Goal: Information Seeking & Learning: Learn about a topic

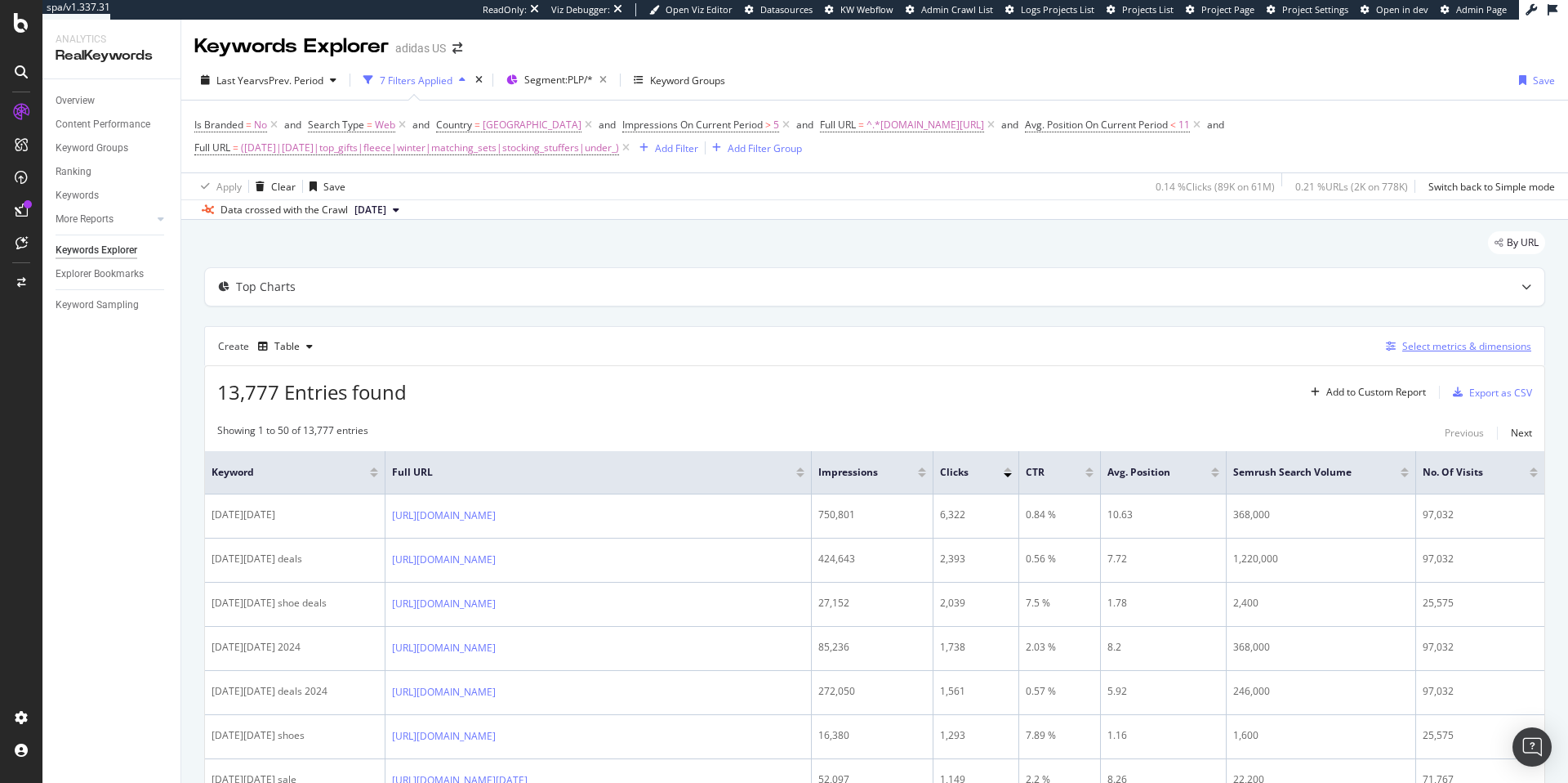
click at [1474, 348] on div "Select metrics & dimensions" at bounding box center [1467, 346] width 129 height 14
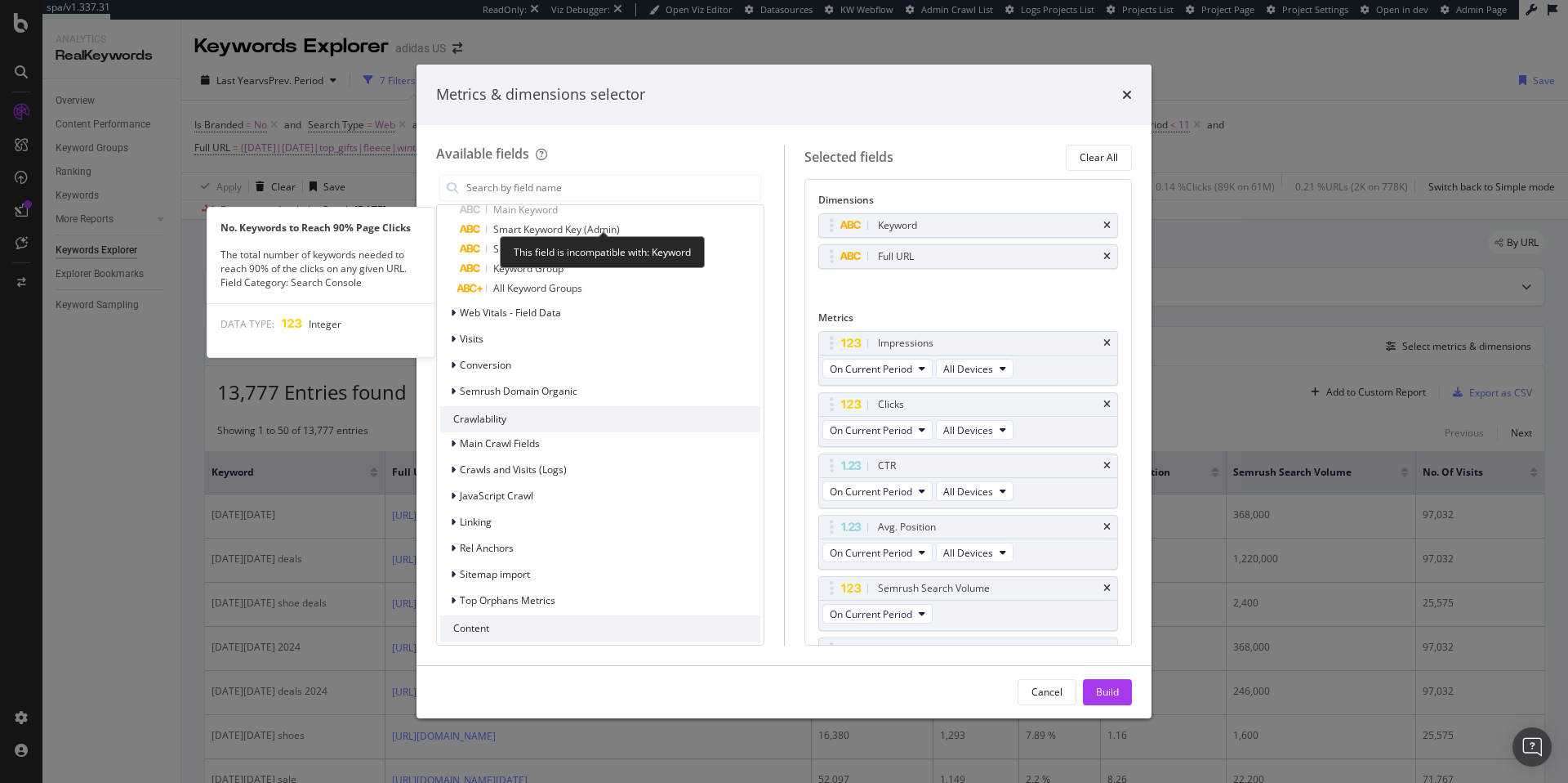
scroll to position [1410, 0]
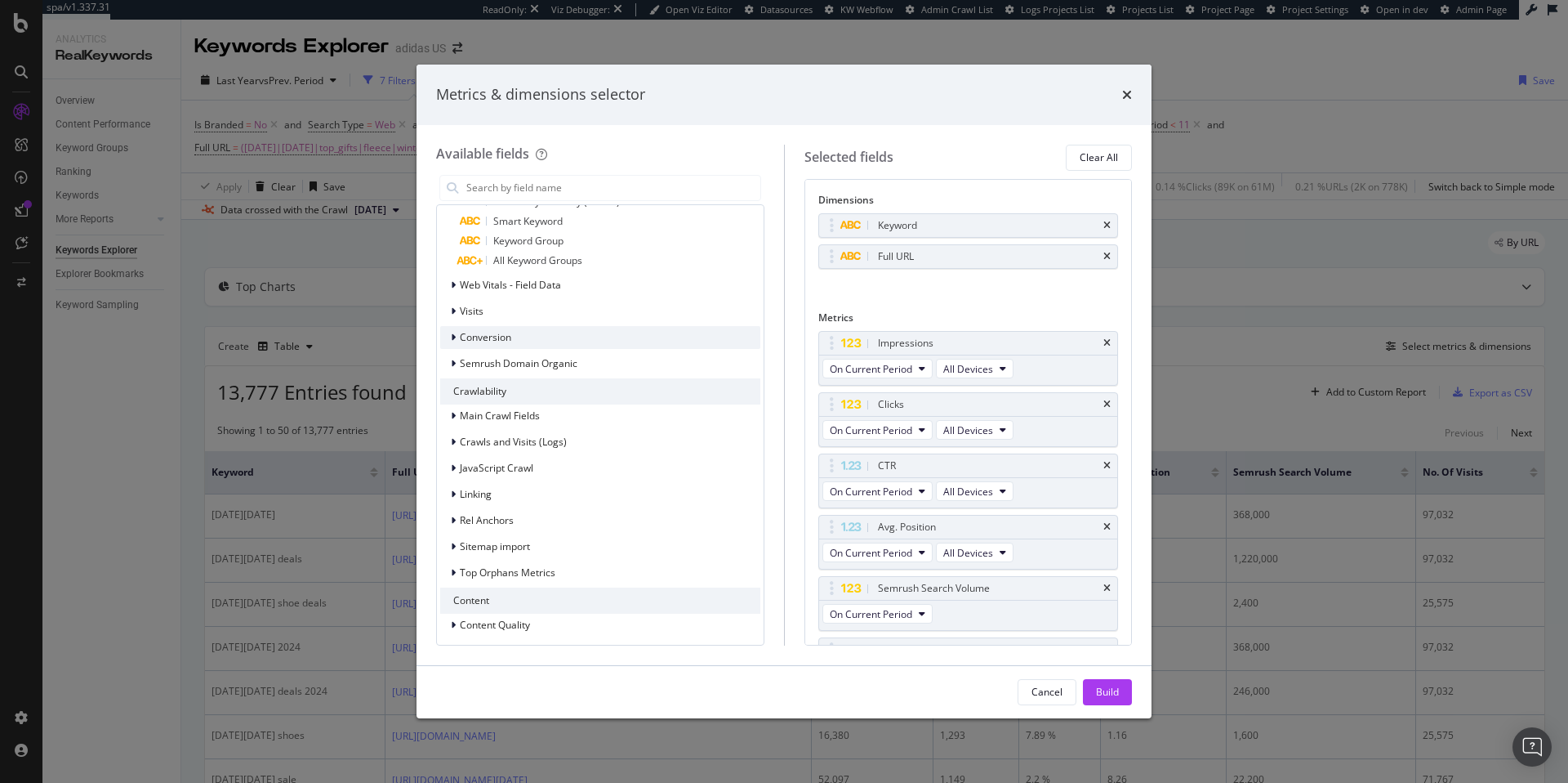
click at [457, 339] on div "modal" at bounding box center [454, 337] width 10 height 17
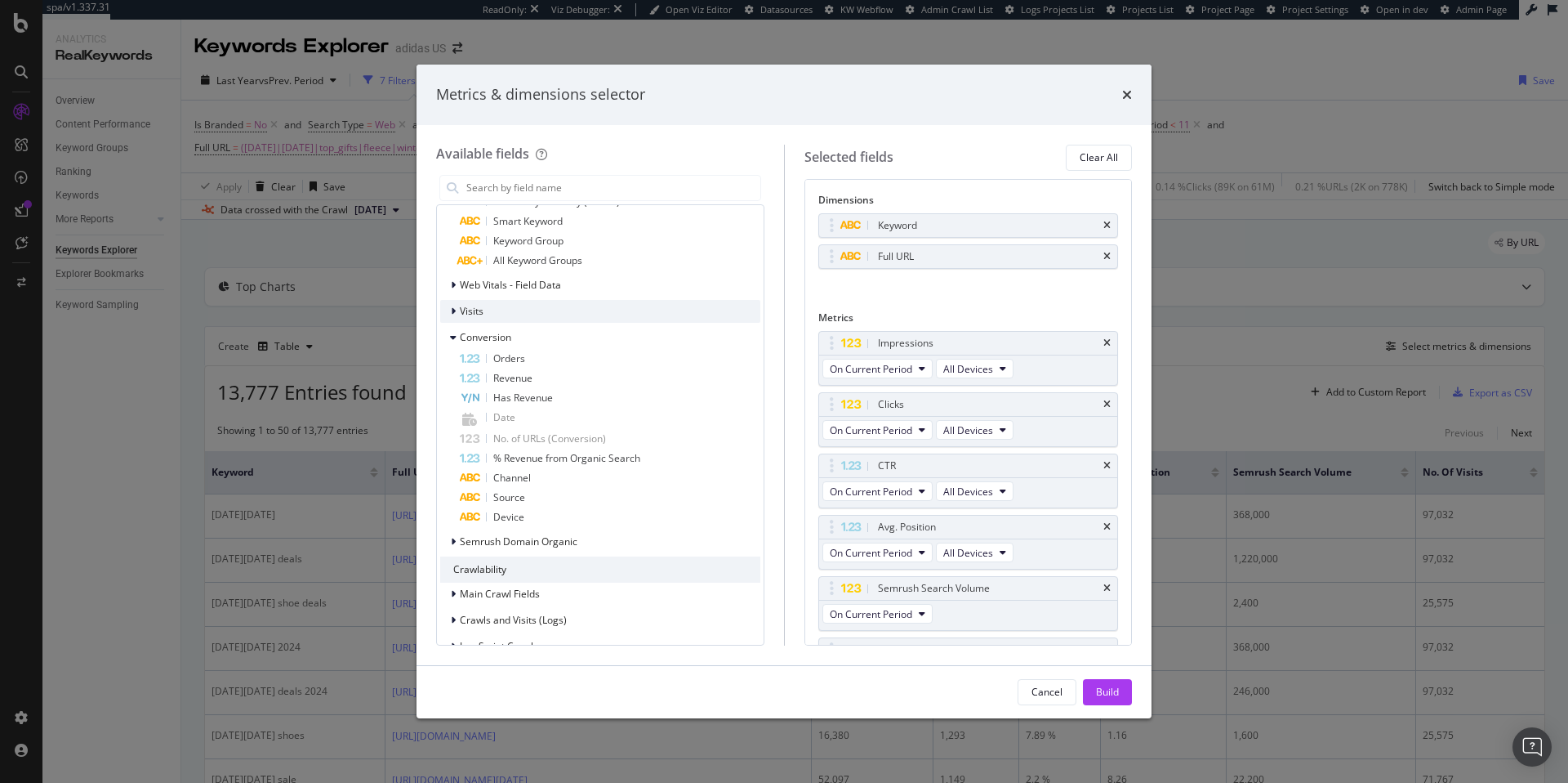
click at [451, 310] on icon "modal" at bounding box center [453, 310] width 5 height 10
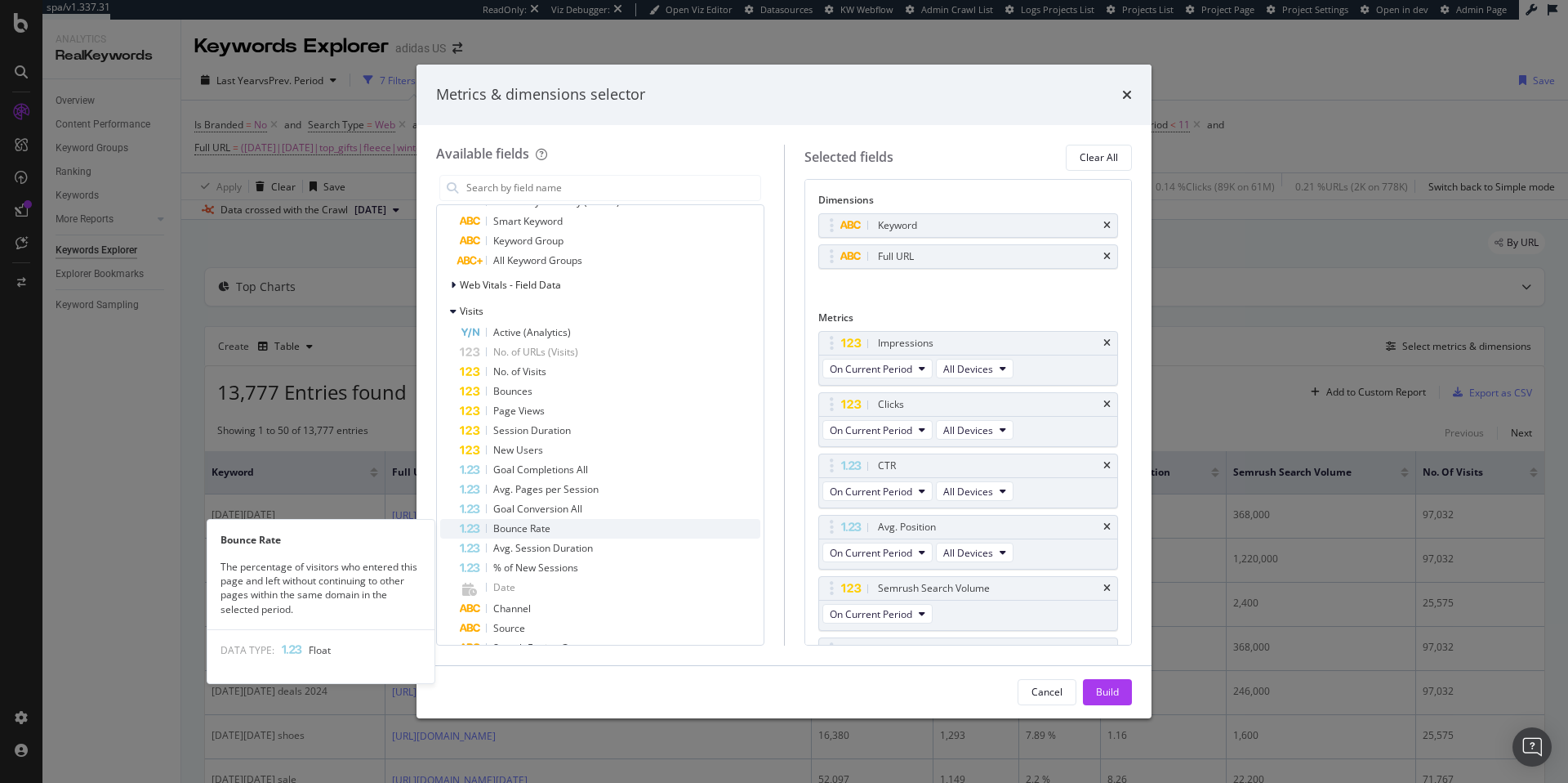
click at [512, 534] on div "Bounce Rate" at bounding box center [610, 528] width 301 height 19
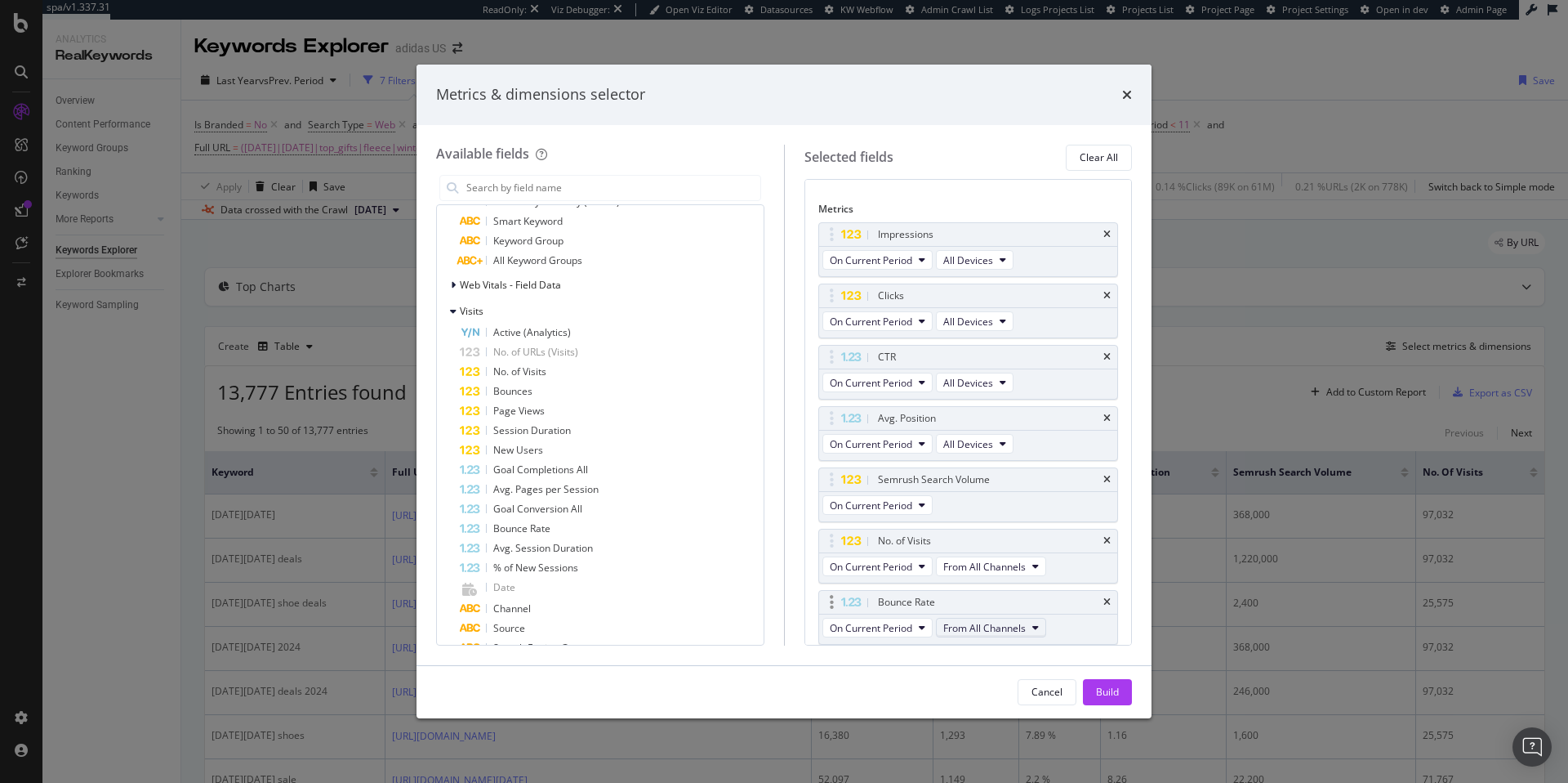
click at [992, 629] on span "From All Channels" at bounding box center [984, 628] width 83 height 14
click at [979, 684] on span "Organic" at bounding box center [992, 687] width 85 height 15
click at [977, 568] on span "From All Channels" at bounding box center [984, 567] width 83 height 14
click at [975, 624] on span "Organic" at bounding box center [992, 625] width 85 height 15
click at [1109, 691] on div "Build" at bounding box center [1108, 691] width 23 height 14
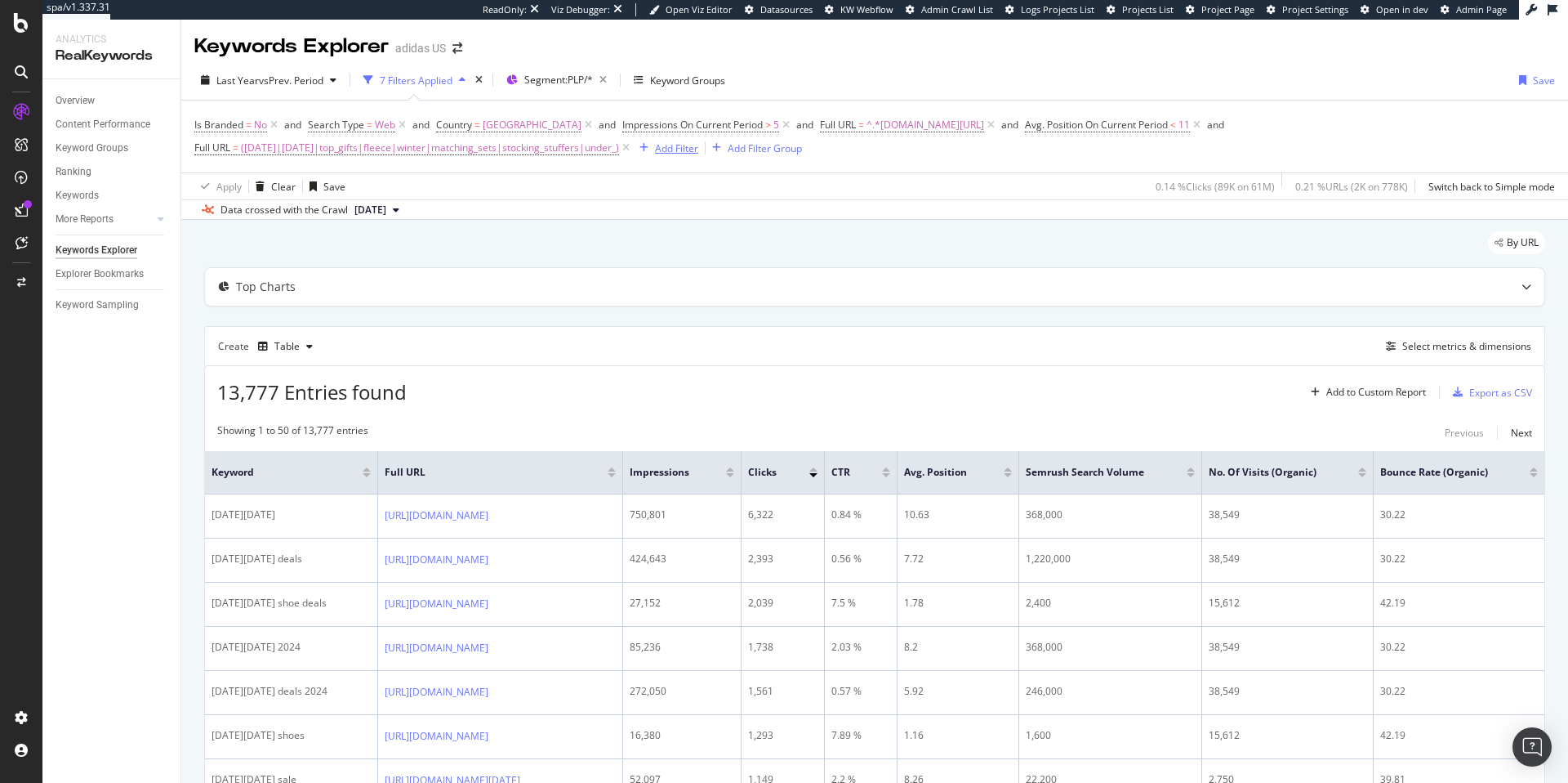
click at [698, 149] on div "Add Filter" at bounding box center [677, 148] width 44 height 14
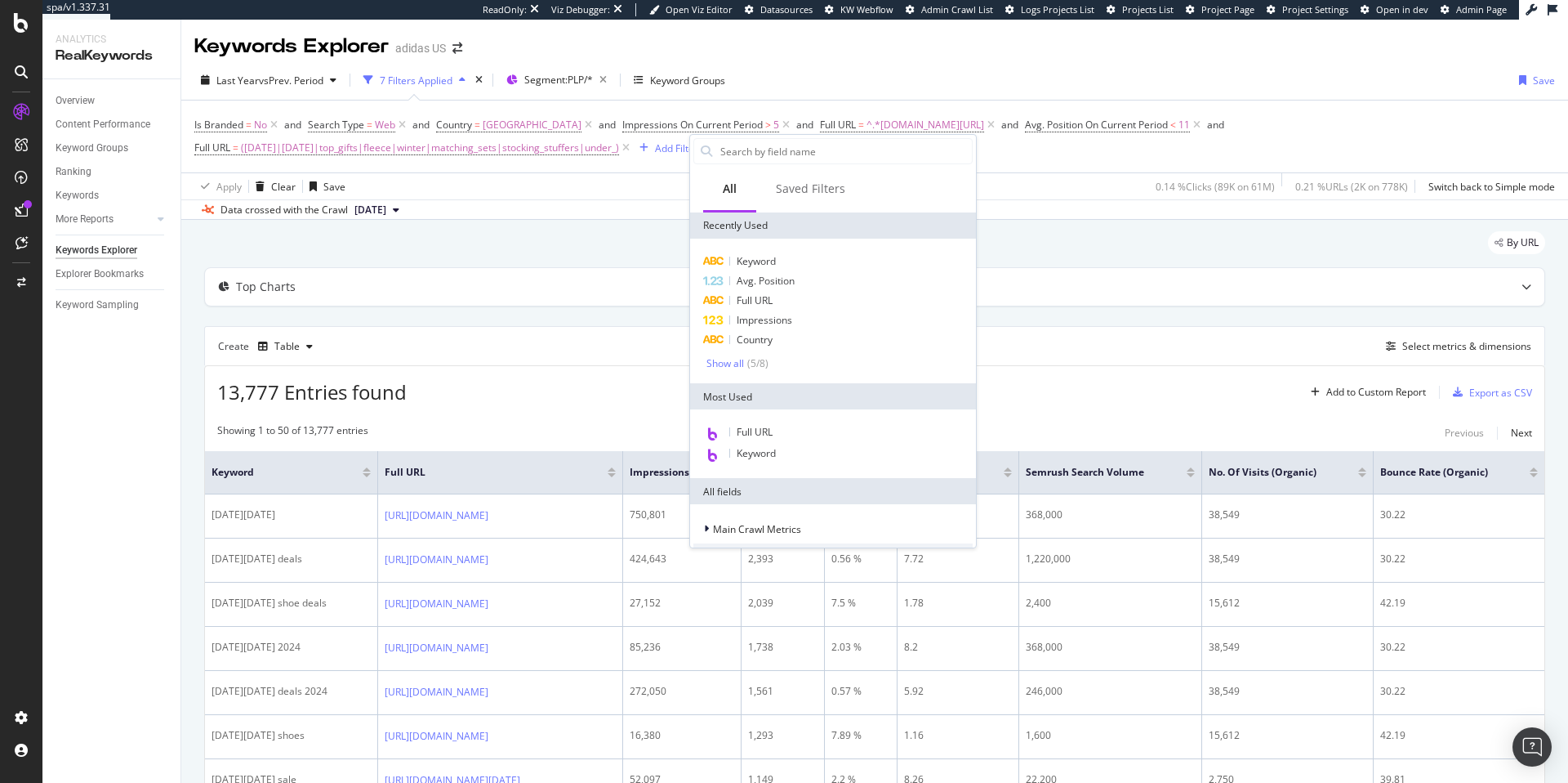
click at [1042, 254] on div "By URL" at bounding box center [874, 249] width 1341 height 36
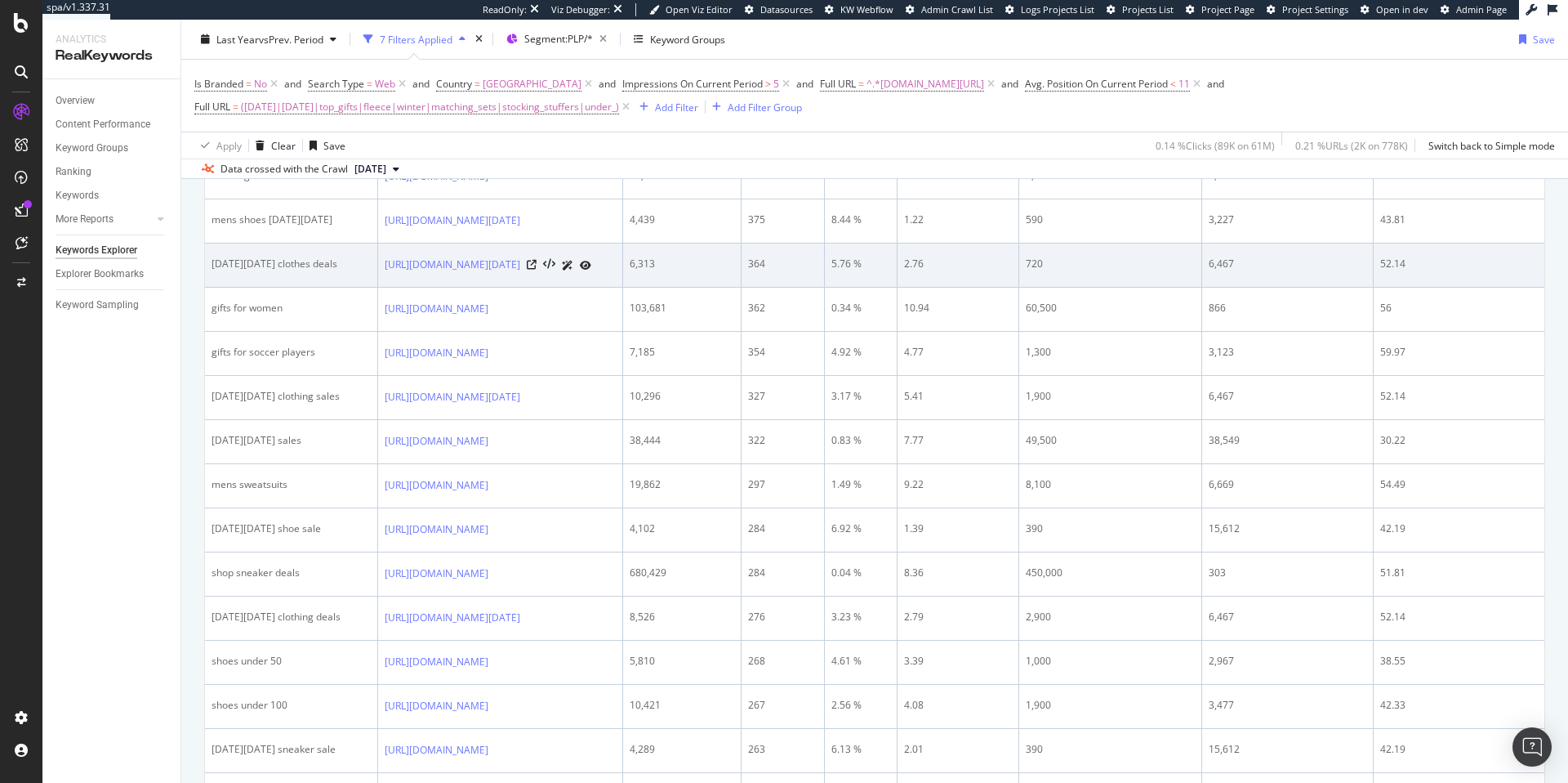
scroll to position [1178, 0]
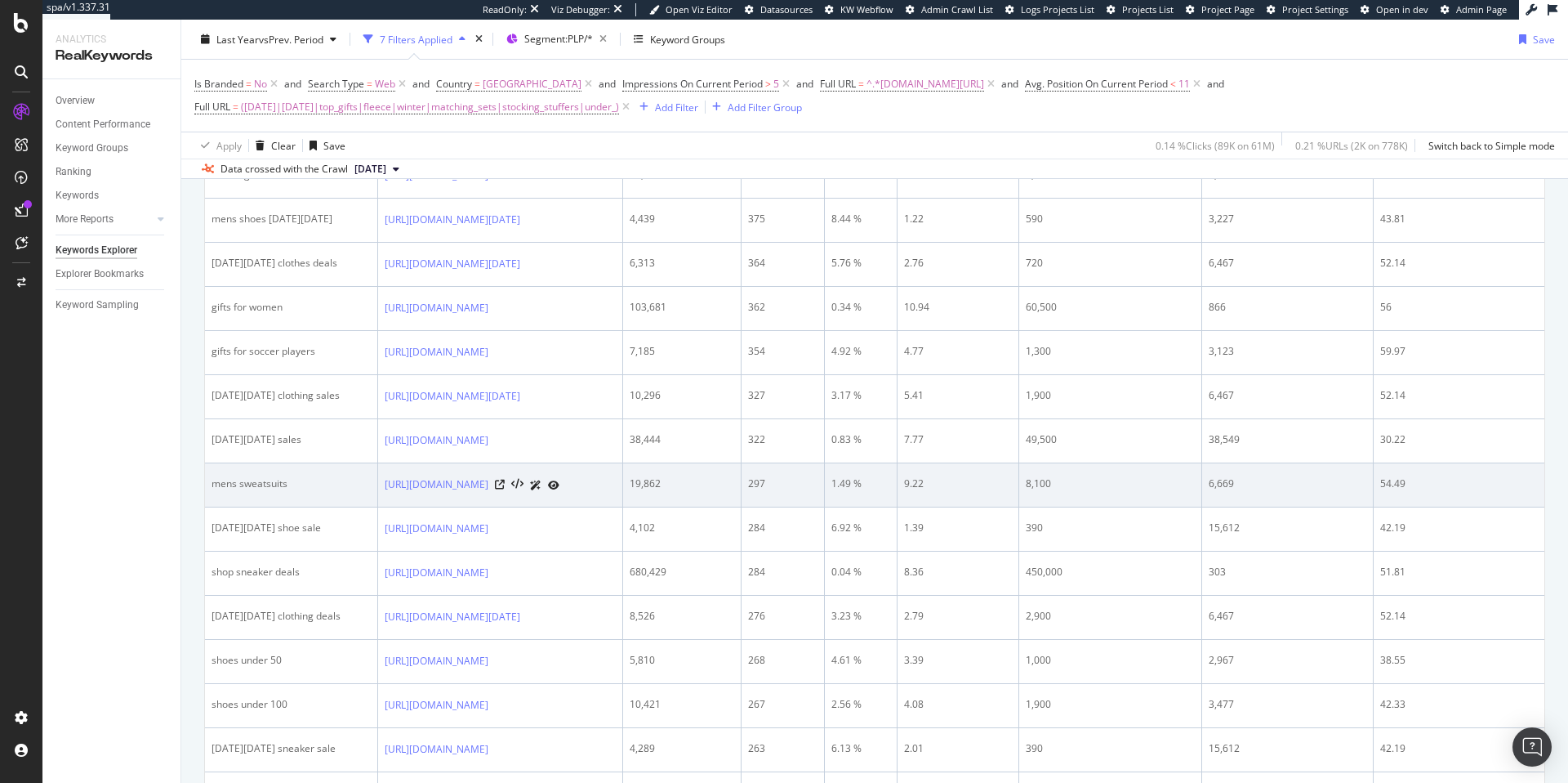
click at [623, 475] on td "[URL][DOMAIN_NAME]" at bounding box center [500, 485] width 245 height 44
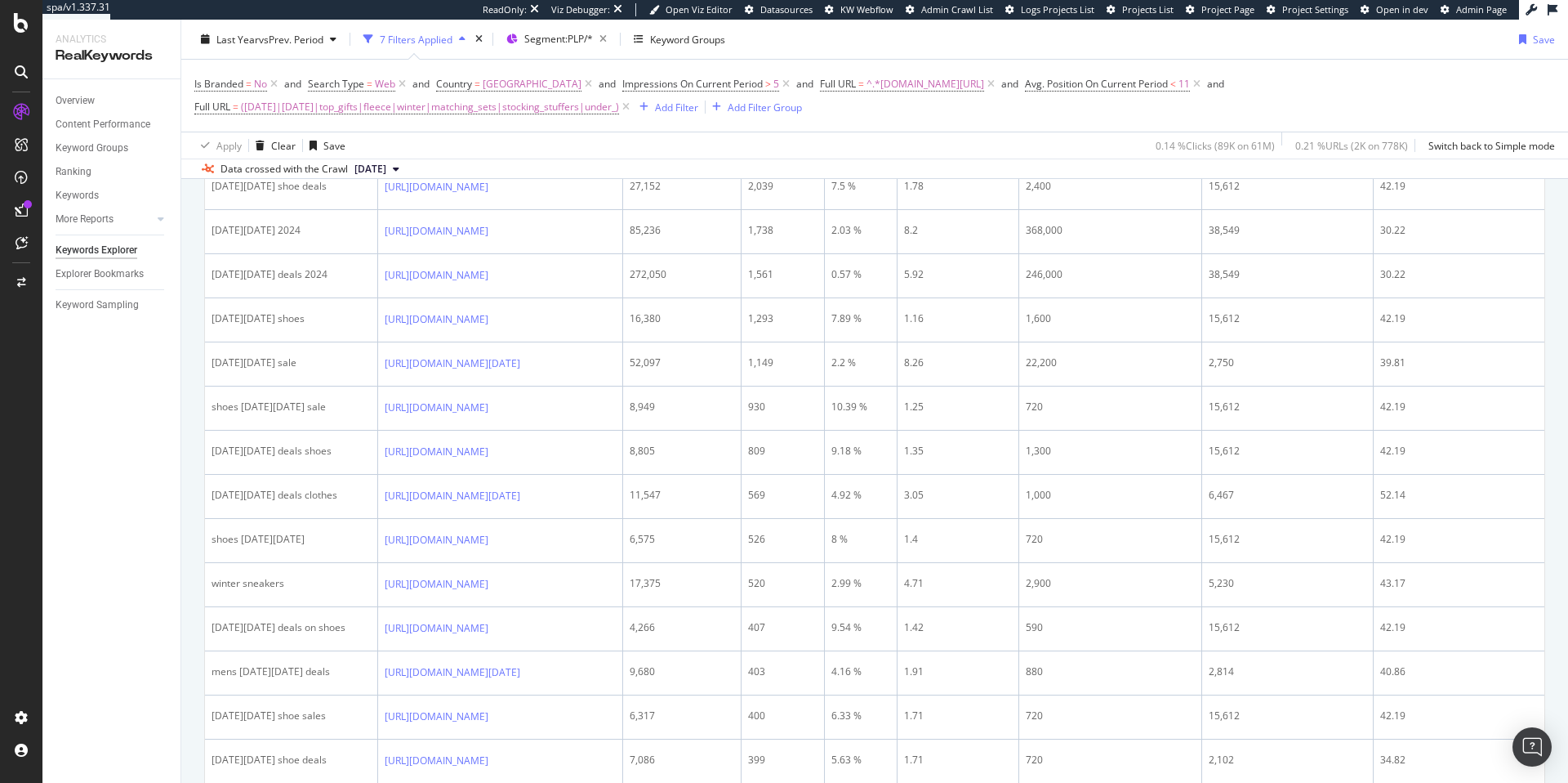
scroll to position [71, 0]
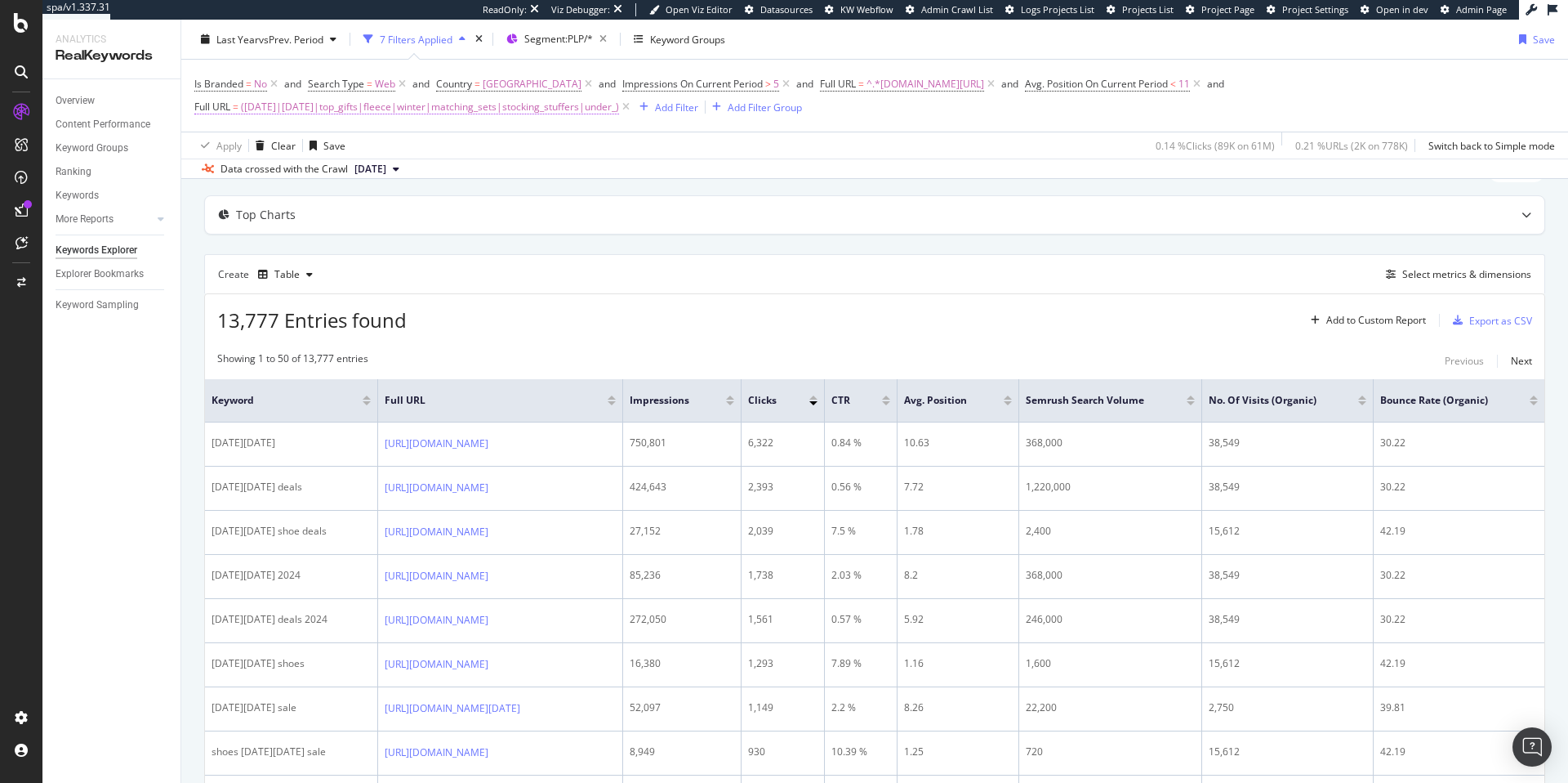
click at [619, 109] on span "(black_friday|cyber_monday|top_gifts|fleece|winter|matching_sets|stocking_stuff…" at bounding box center [430, 107] width 378 height 23
drag, startPoint x: 214, startPoint y: 173, endPoint x: 455, endPoint y: 173, distance: 241.0
click at [455, 173] on body "spa/v1.337.31 ReadOnly: Viz Debugger: Open Viz Editor Datasources KW Webflow Ad…" at bounding box center [784, 392] width 1568 height 783
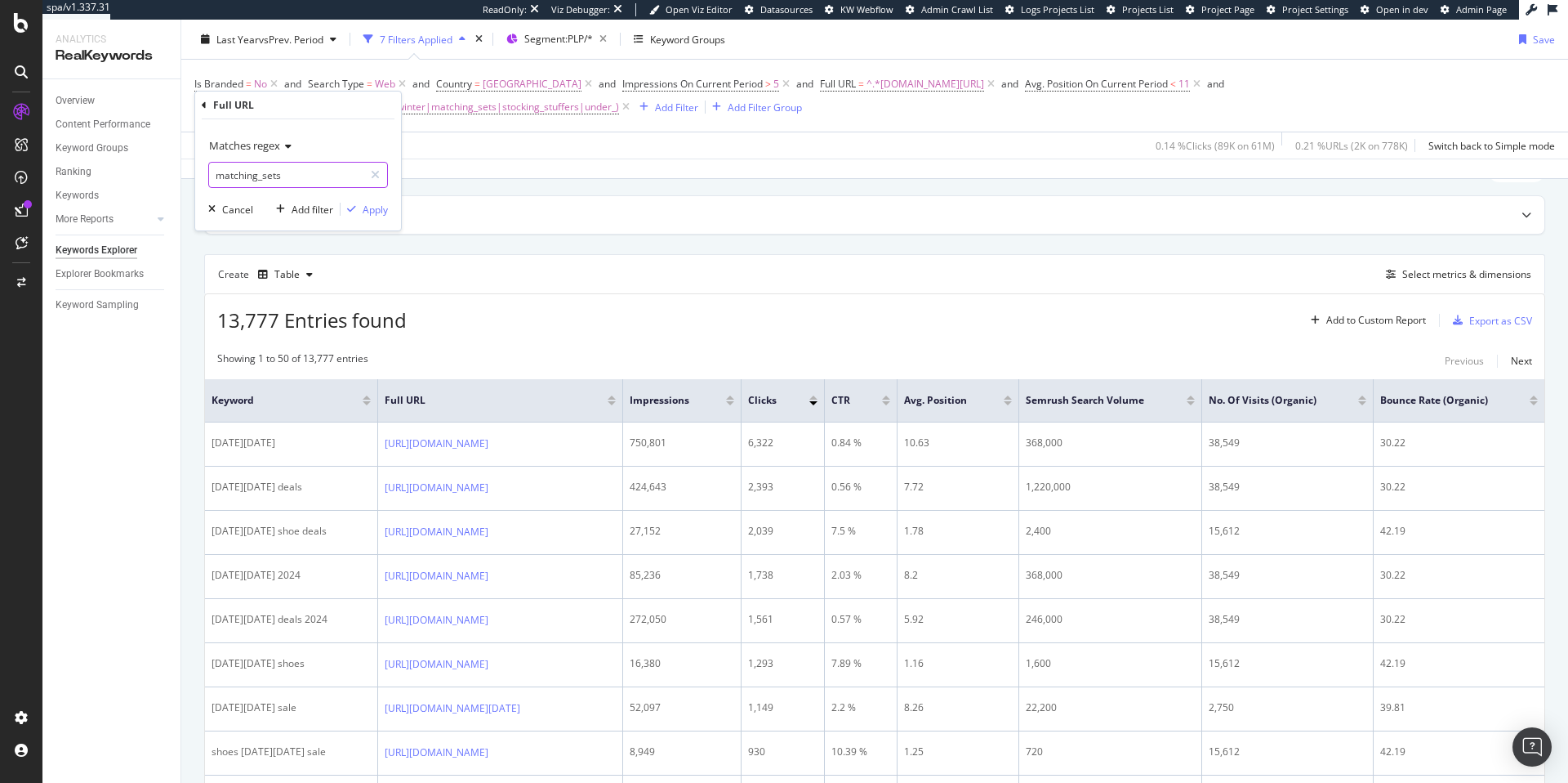
type input "matching_sets"
click at [370, 209] on div "Apply" at bounding box center [375, 209] width 25 height 14
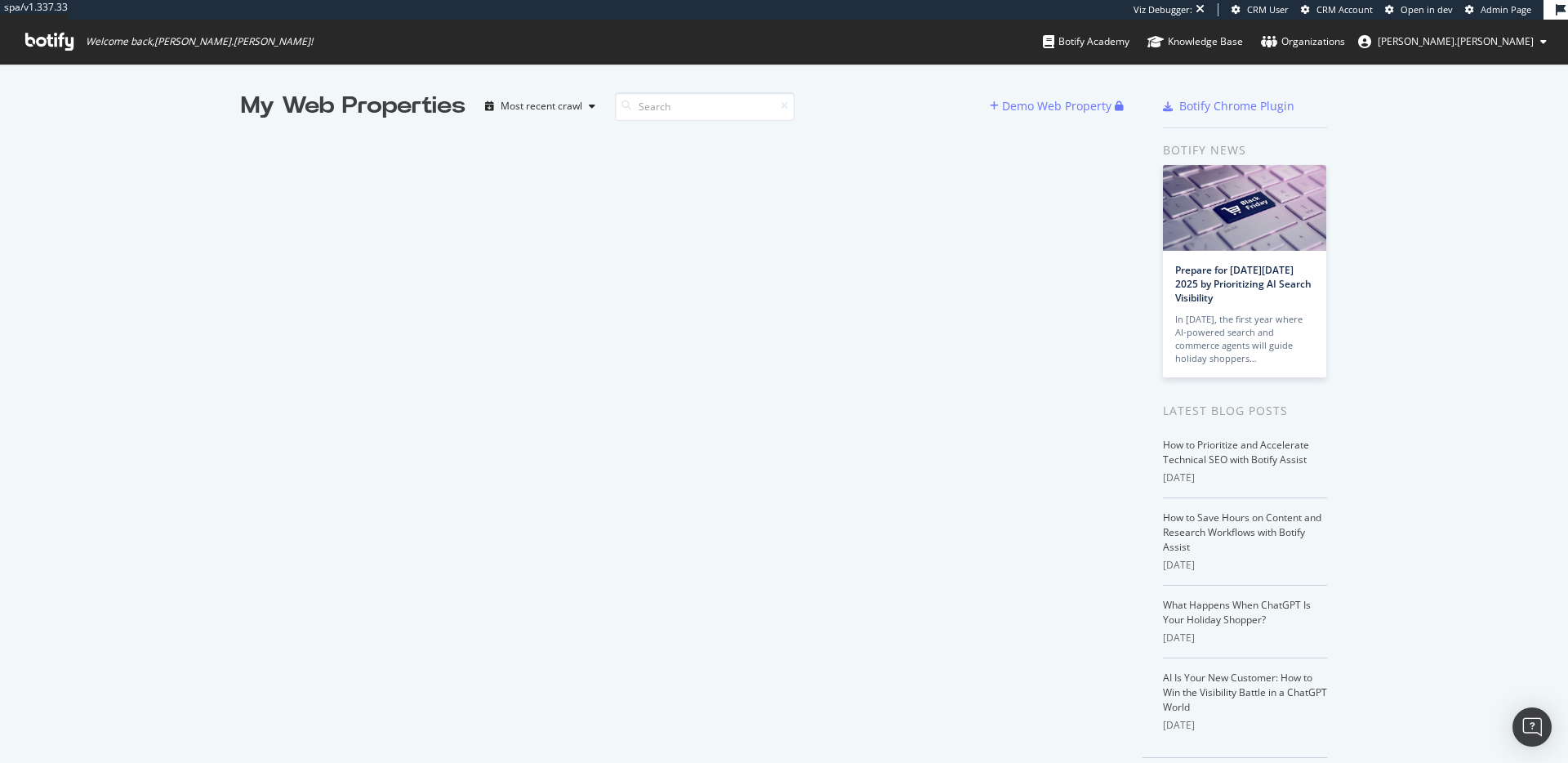
scroll to position [751, 1544]
click at [554, 107] on div "Most recent crawl" at bounding box center [542, 106] width 82 height 10
click at [333, 106] on div "My Web Properties" at bounding box center [353, 106] width 225 height 32
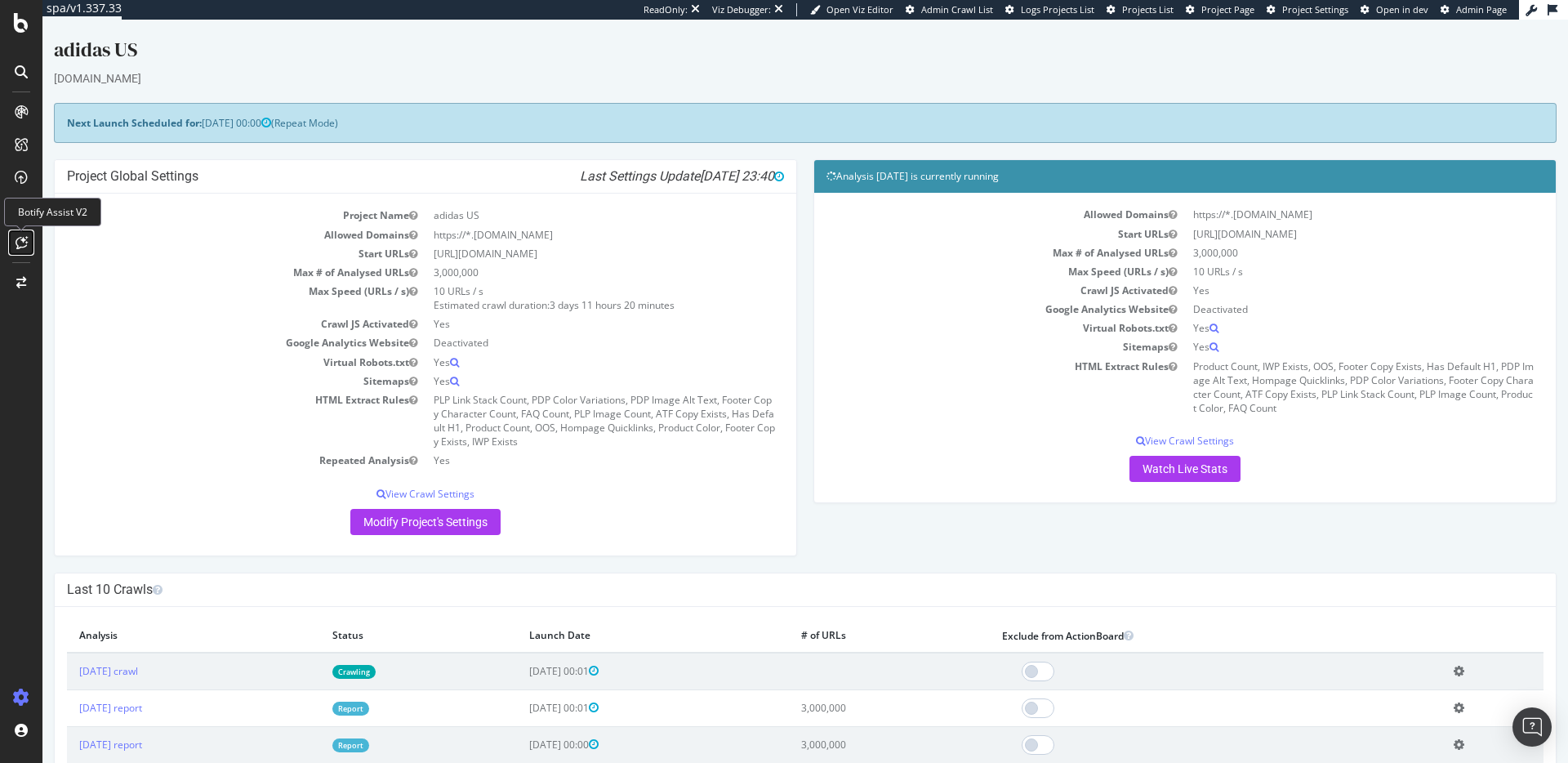
click at [24, 245] on icon at bounding box center [22, 242] width 12 height 13
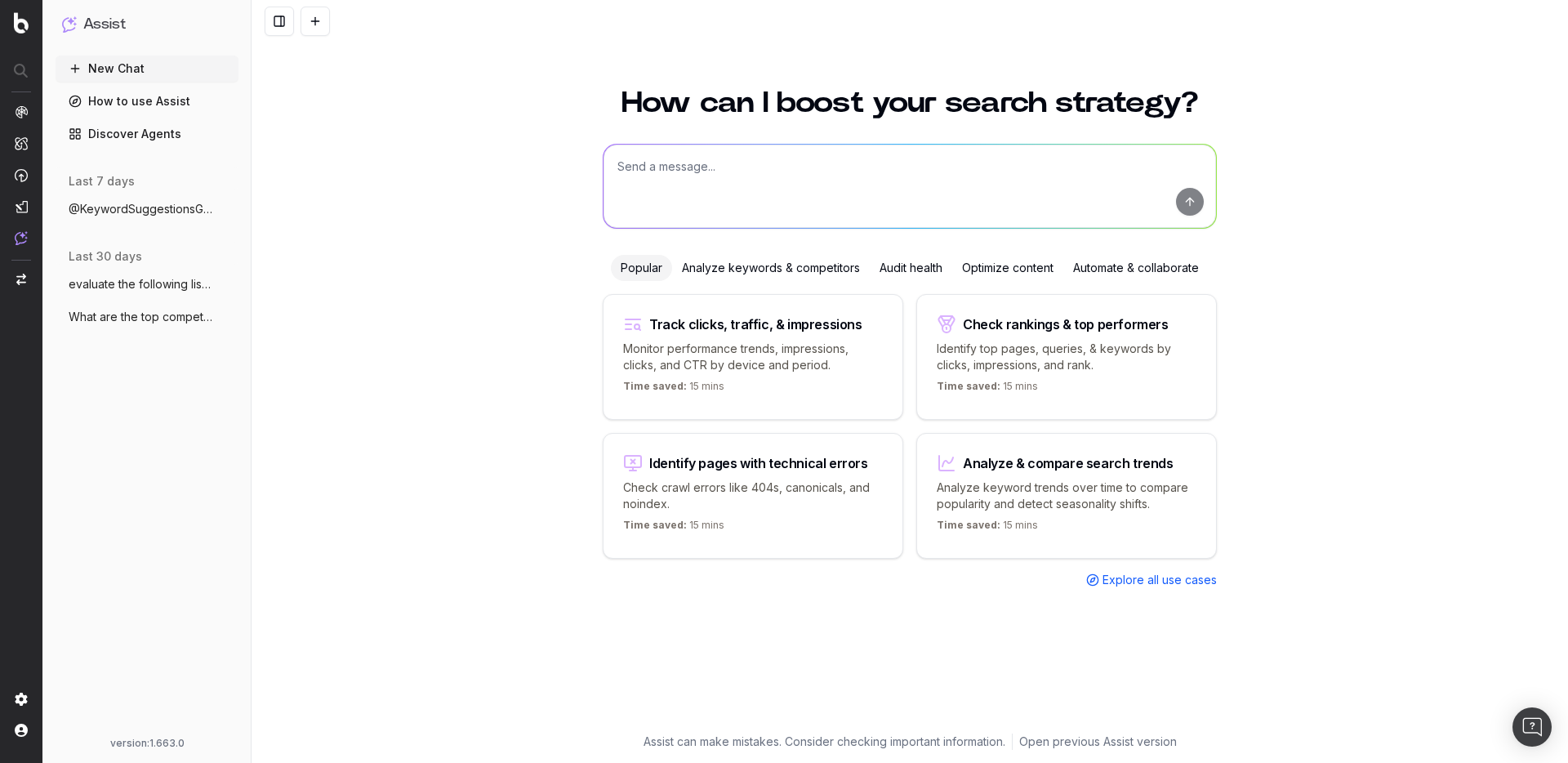
click at [158, 137] on link "Discover Agents" at bounding box center [147, 134] width 183 height 26
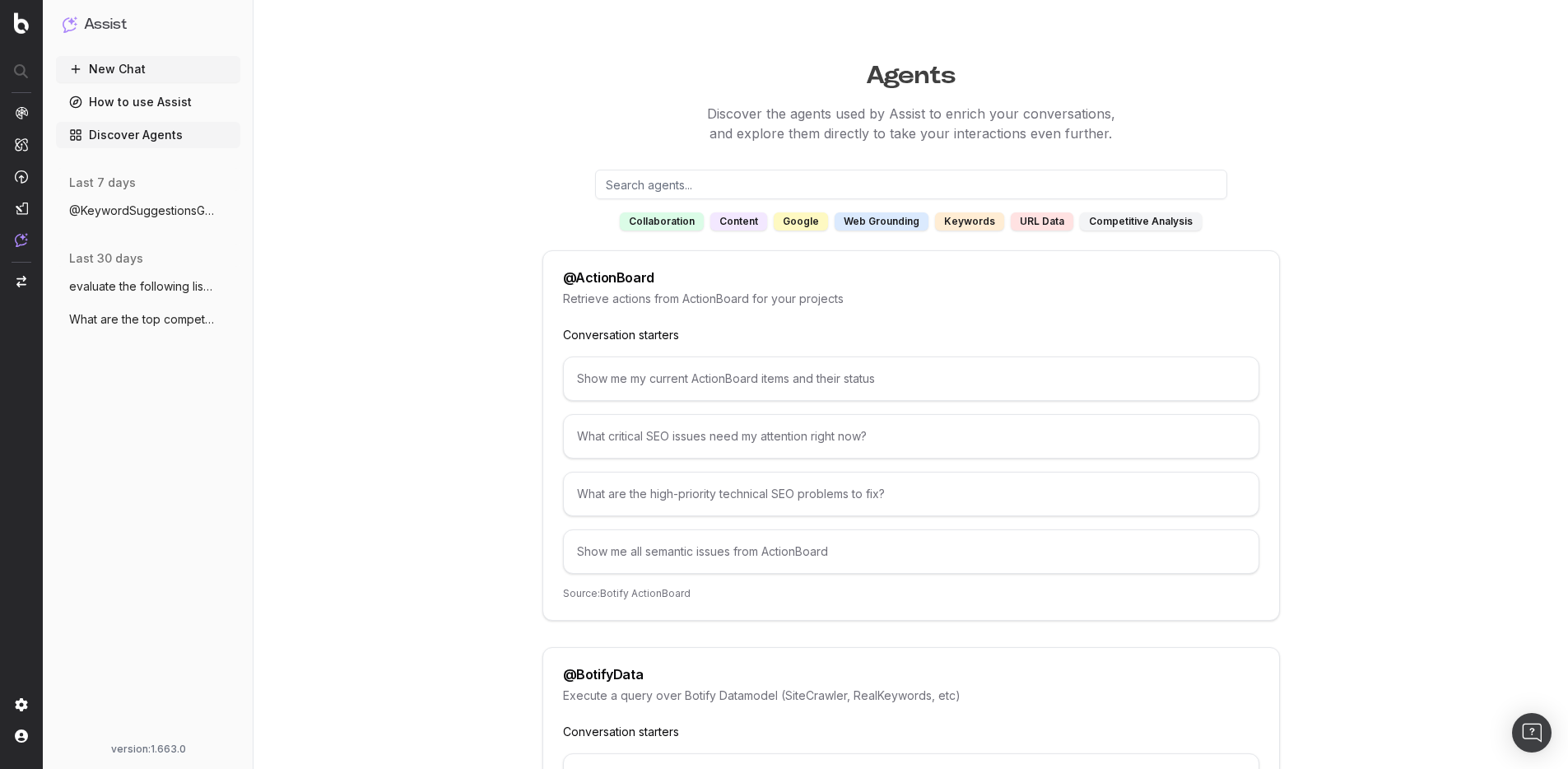
click at [184, 108] on link "How to use Assist" at bounding box center [148, 102] width 184 height 26
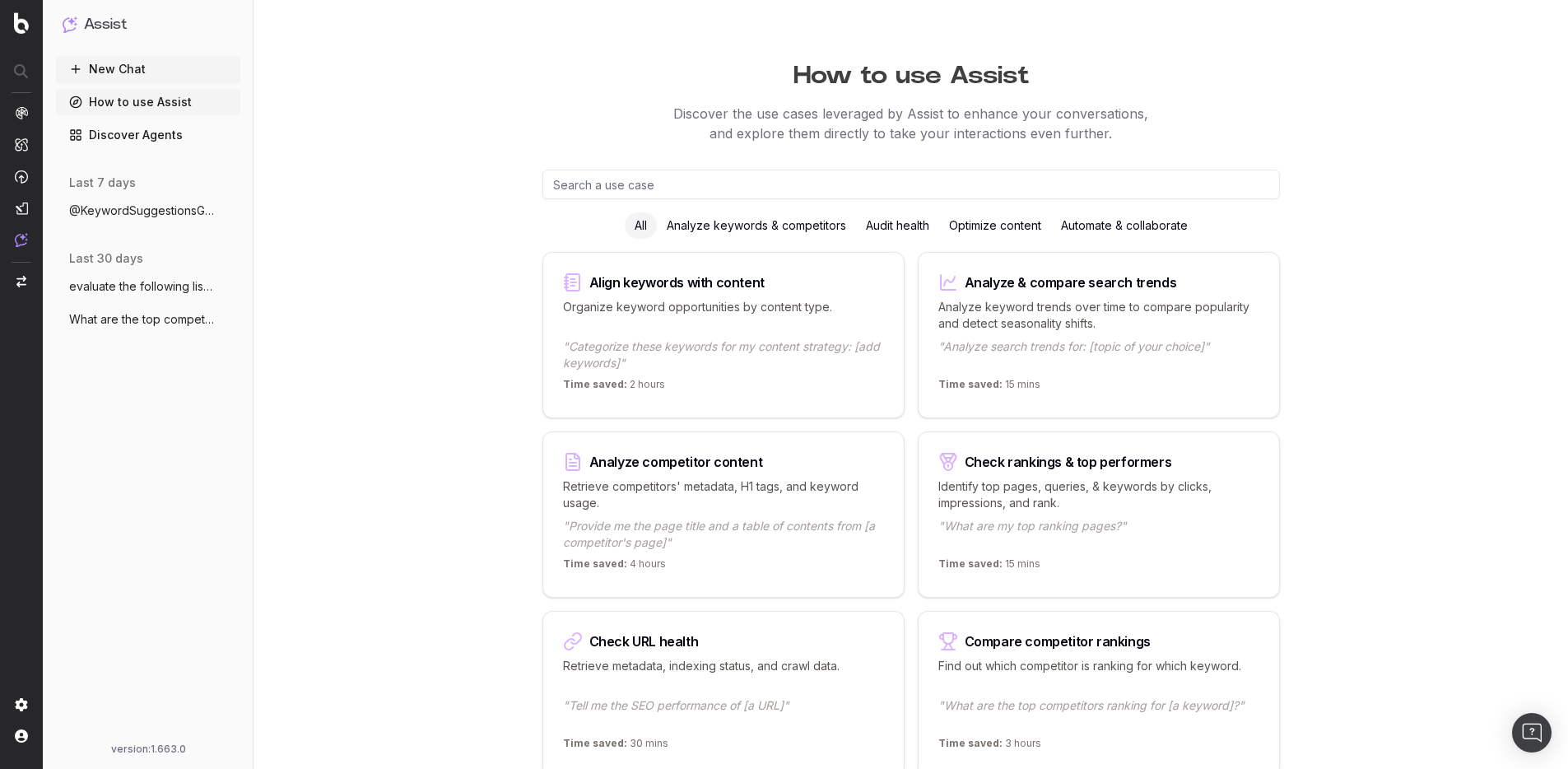
click at [716, 283] on div "Align keywords with content" at bounding box center [677, 282] width 176 height 13
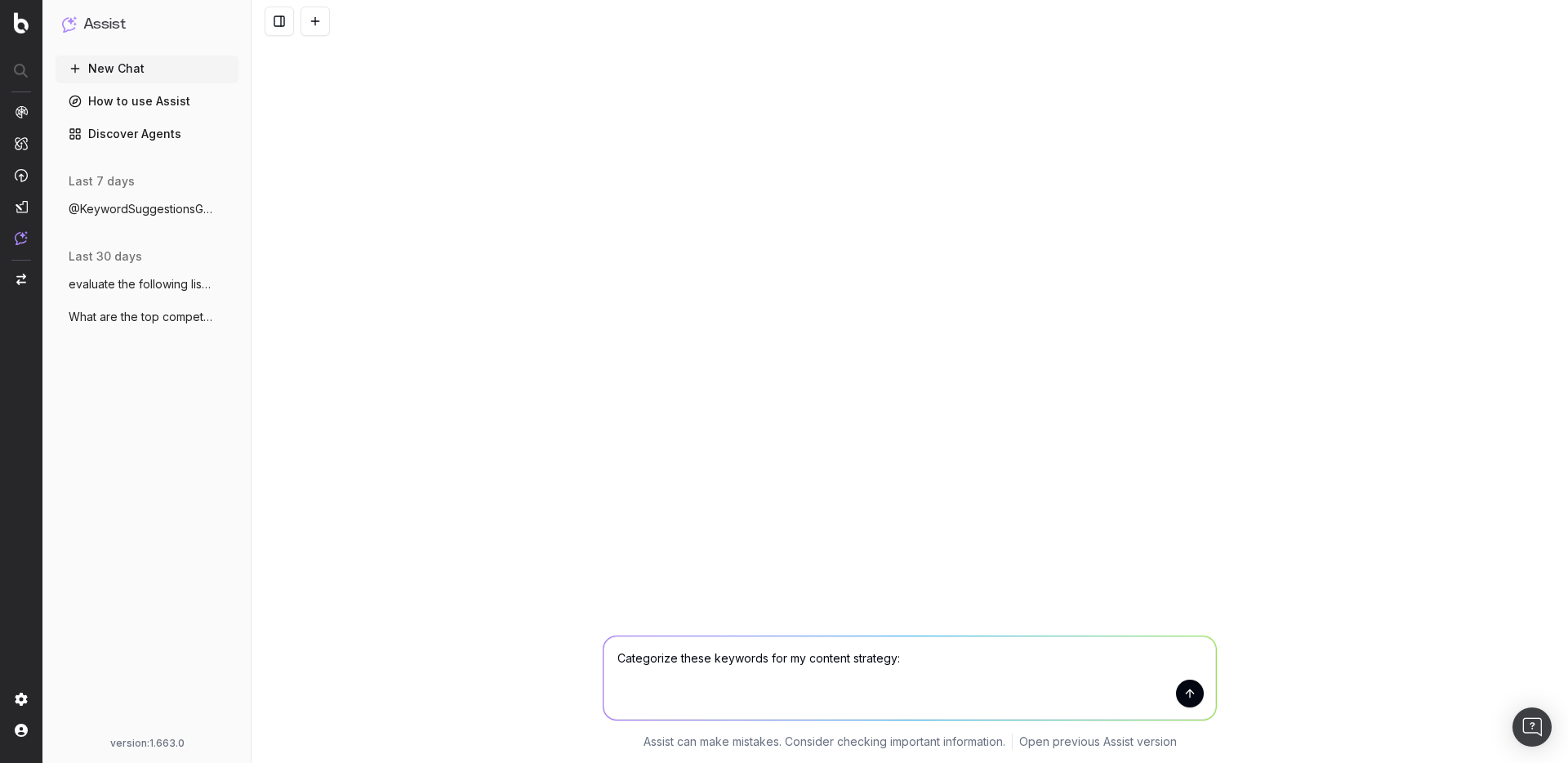
click at [121, 101] on link "How to use Assist" at bounding box center [147, 101] width 183 height 26
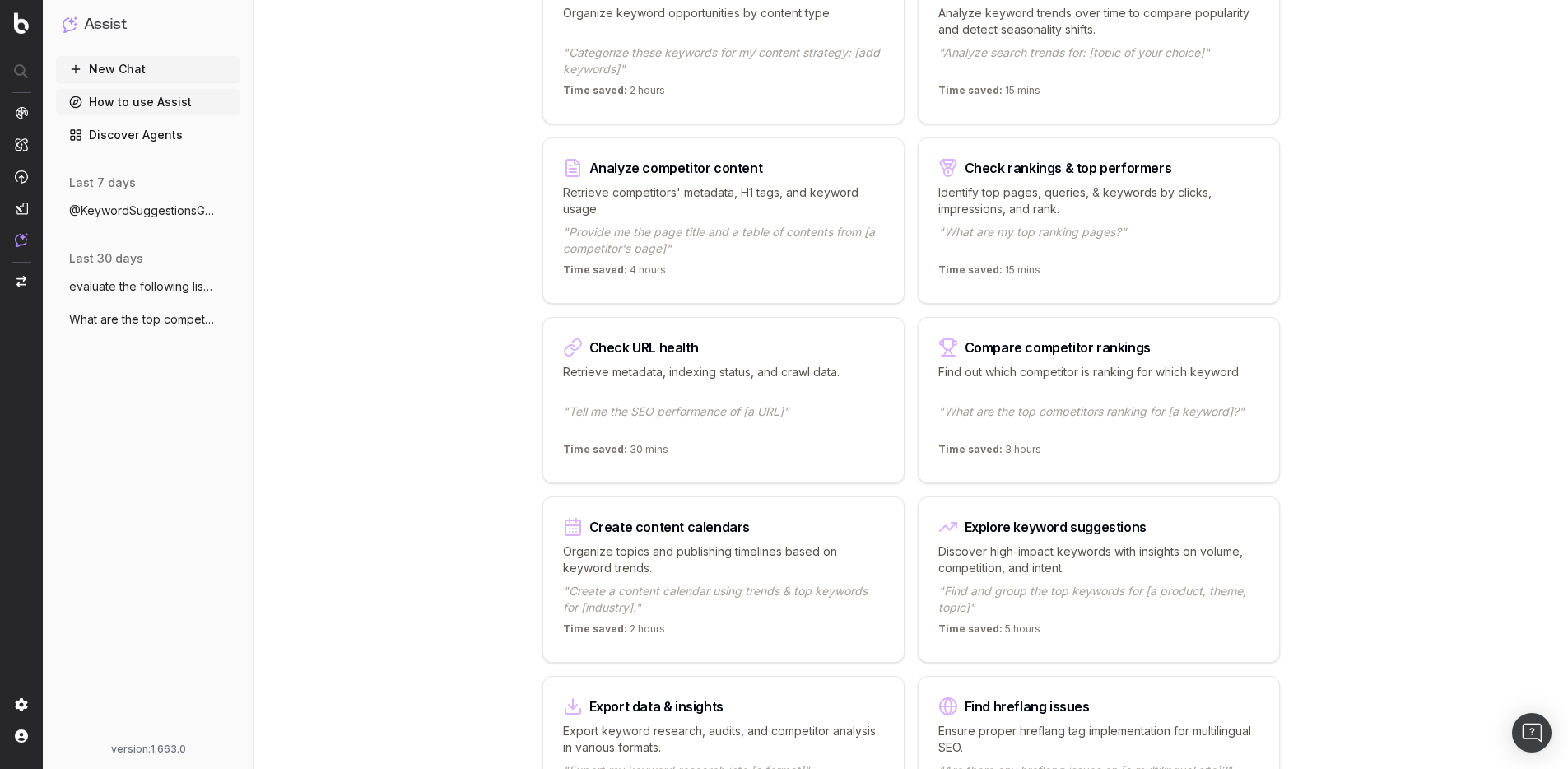
scroll to position [712, 0]
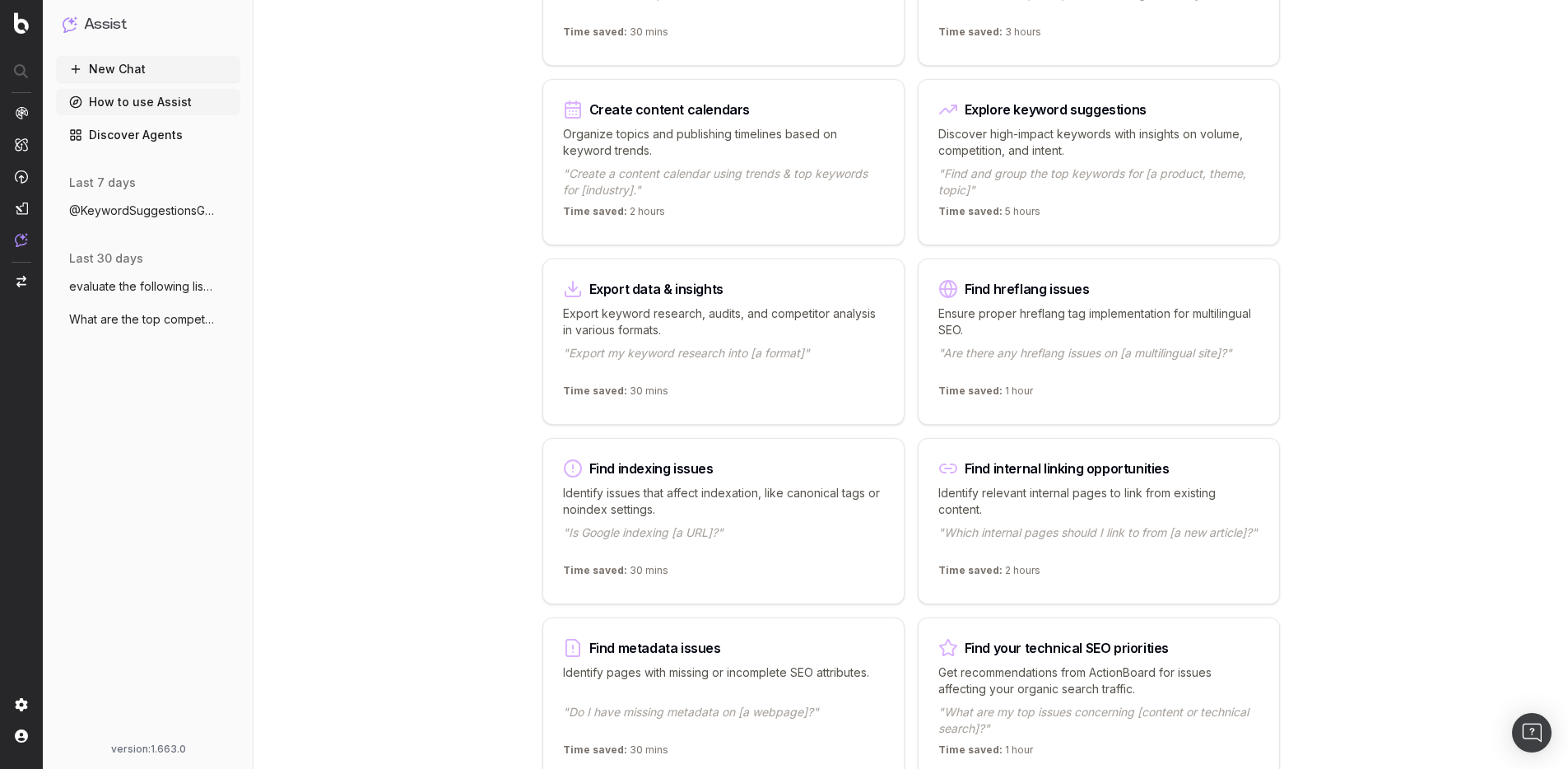
click at [1030, 136] on p "Discover high-impact keywords with insights on volume, competition, and intent." at bounding box center [1099, 141] width 322 height 33
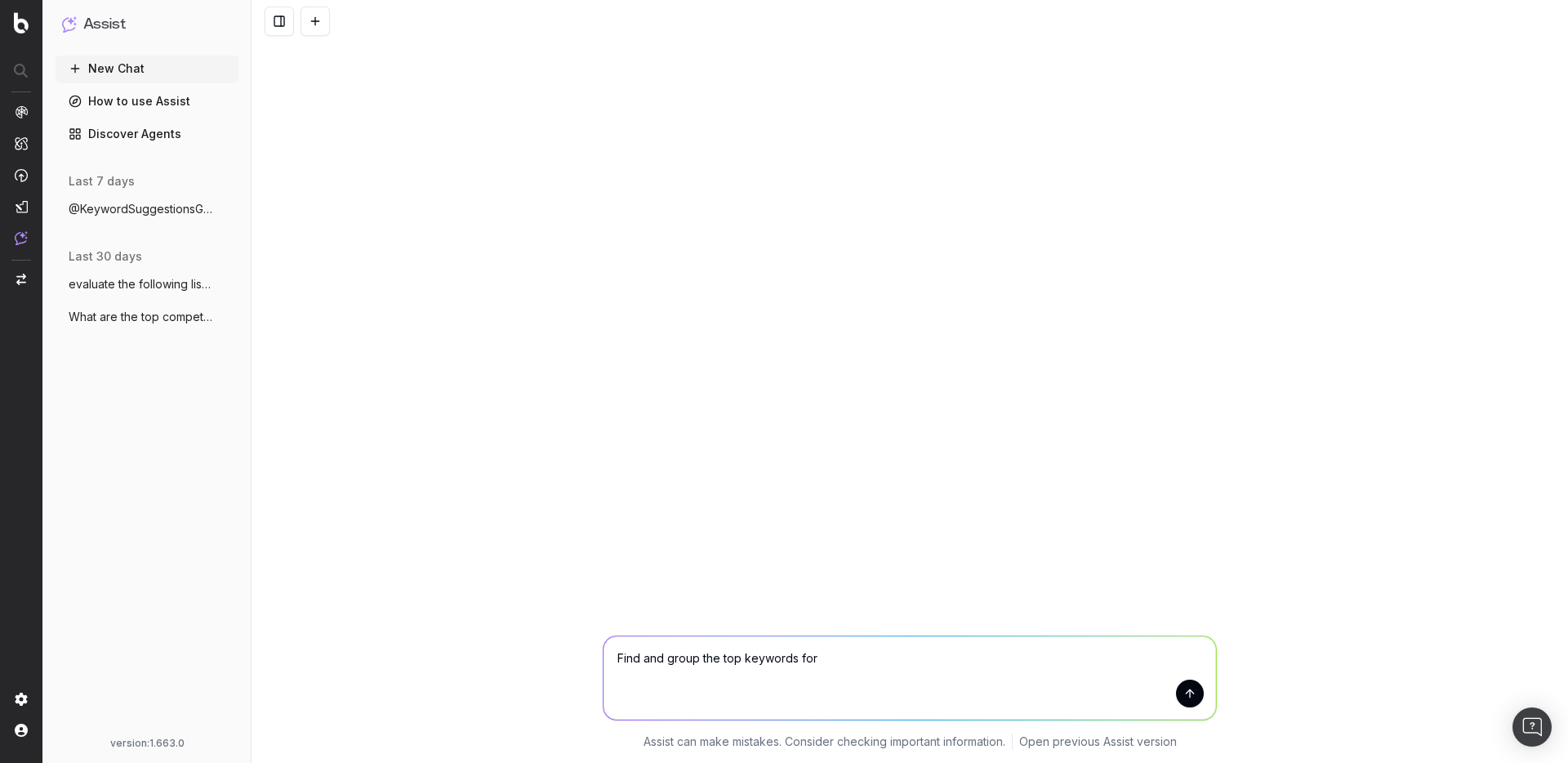
click at [126, 103] on link "How to use Assist" at bounding box center [147, 101] width 183 height 26
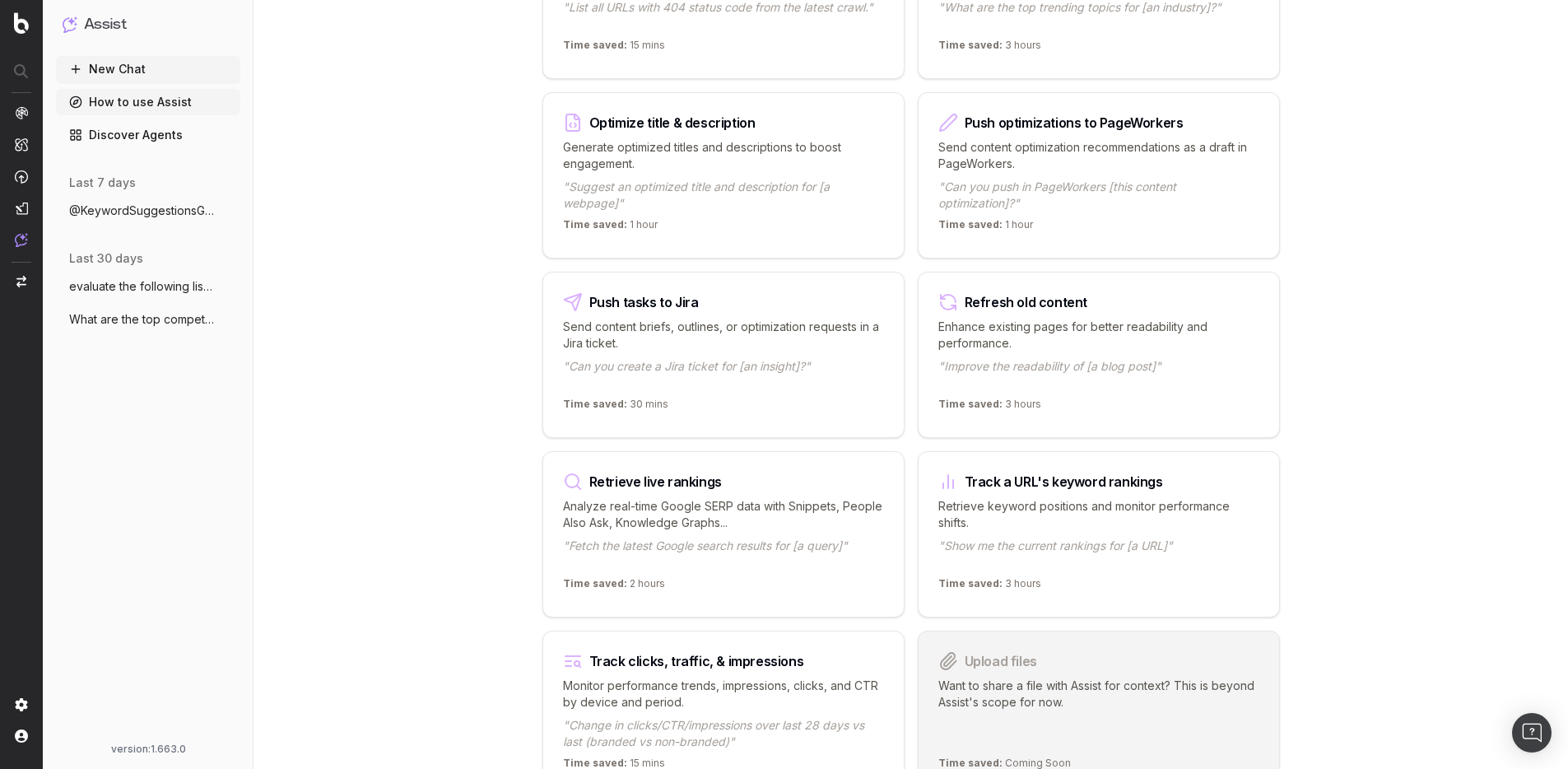
scroll to position [1548, 0]
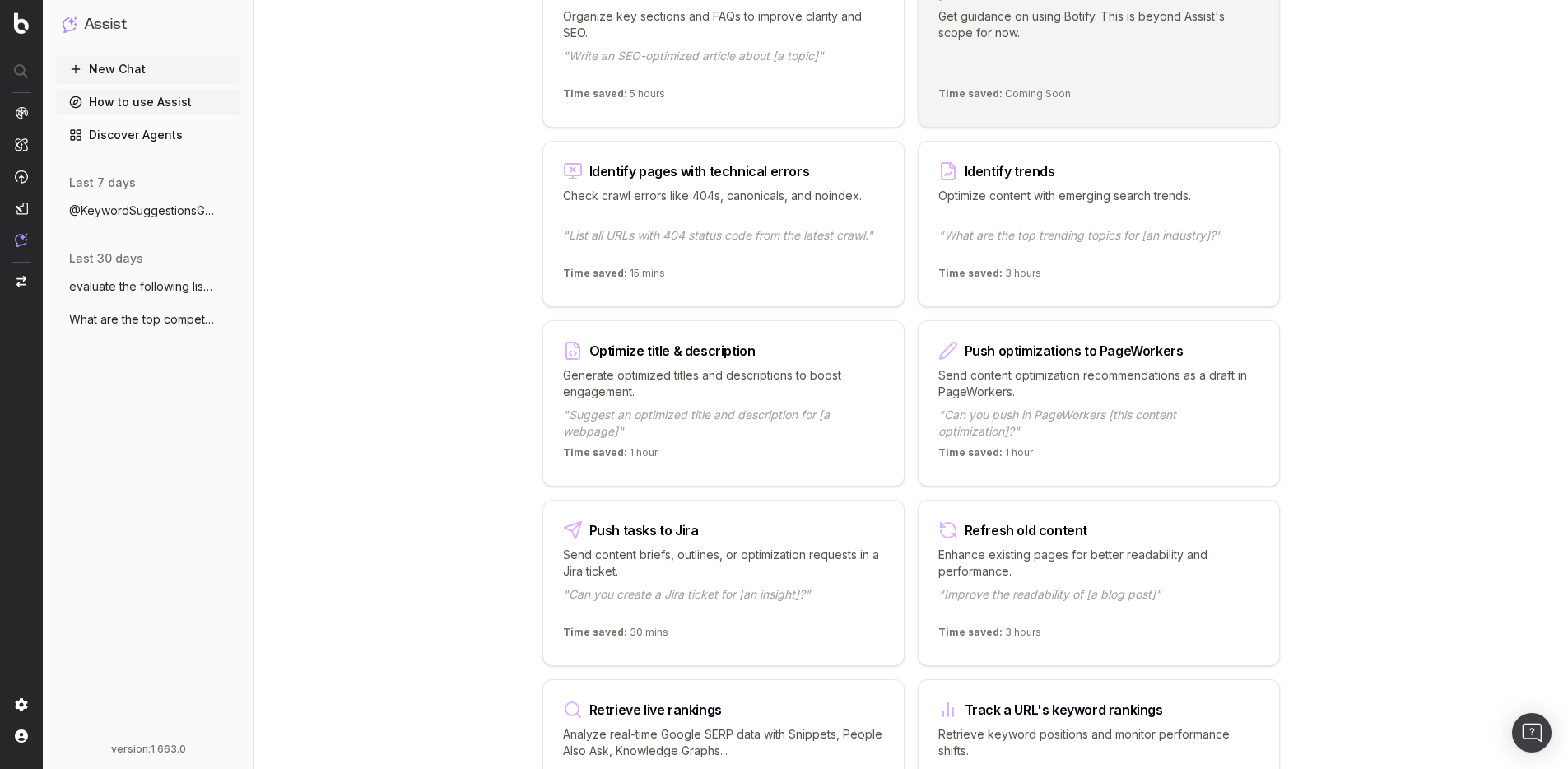
click at [112, 68] on button "New Chat" at bounding box center [148, 69] width 184 height 26
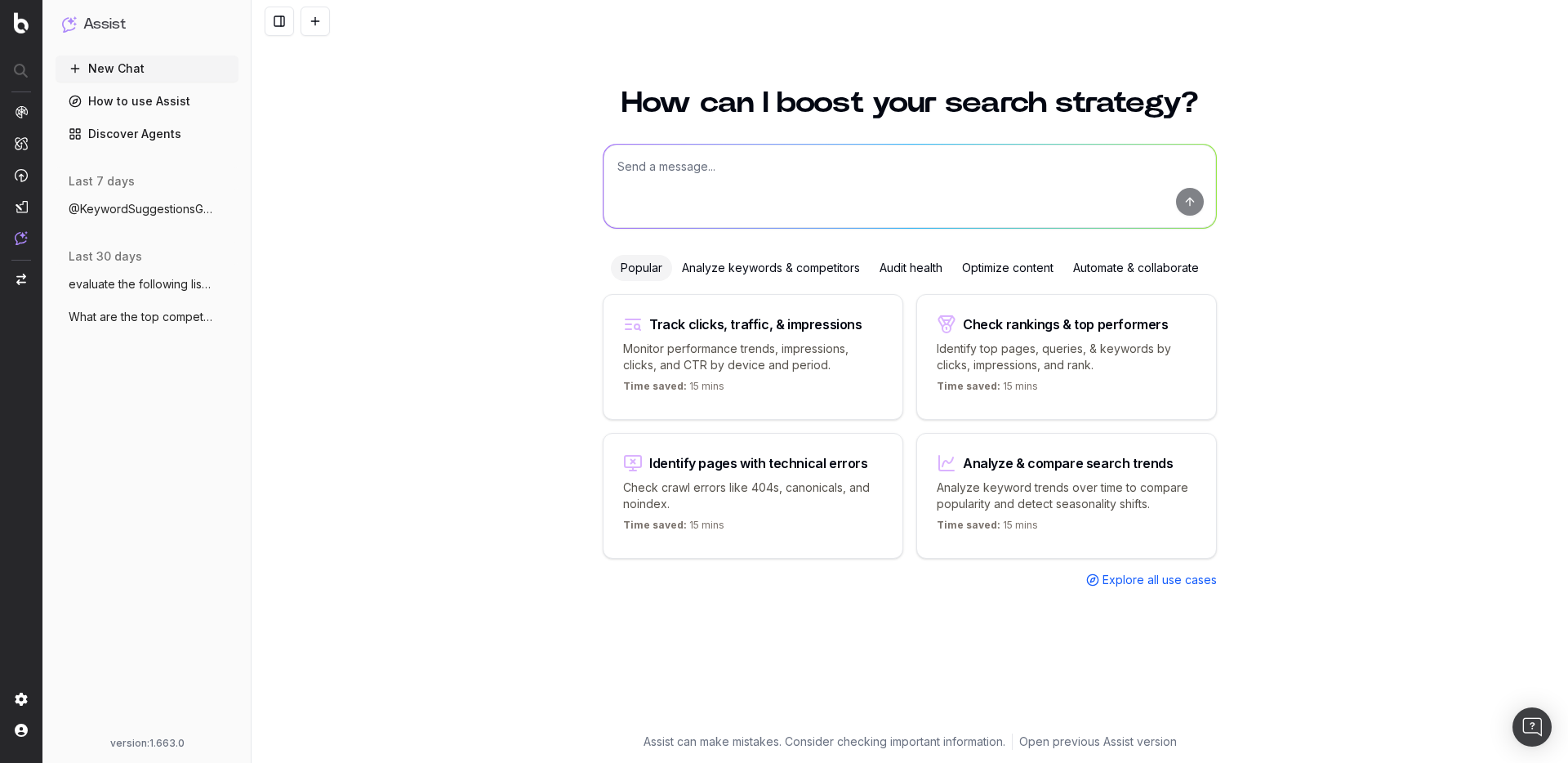
click at [693, 174] on textarea at bounding box center [910, 187] width 613 height 84
type textarea "provide search volume from keyword planner for my top 10 black friday keywords"
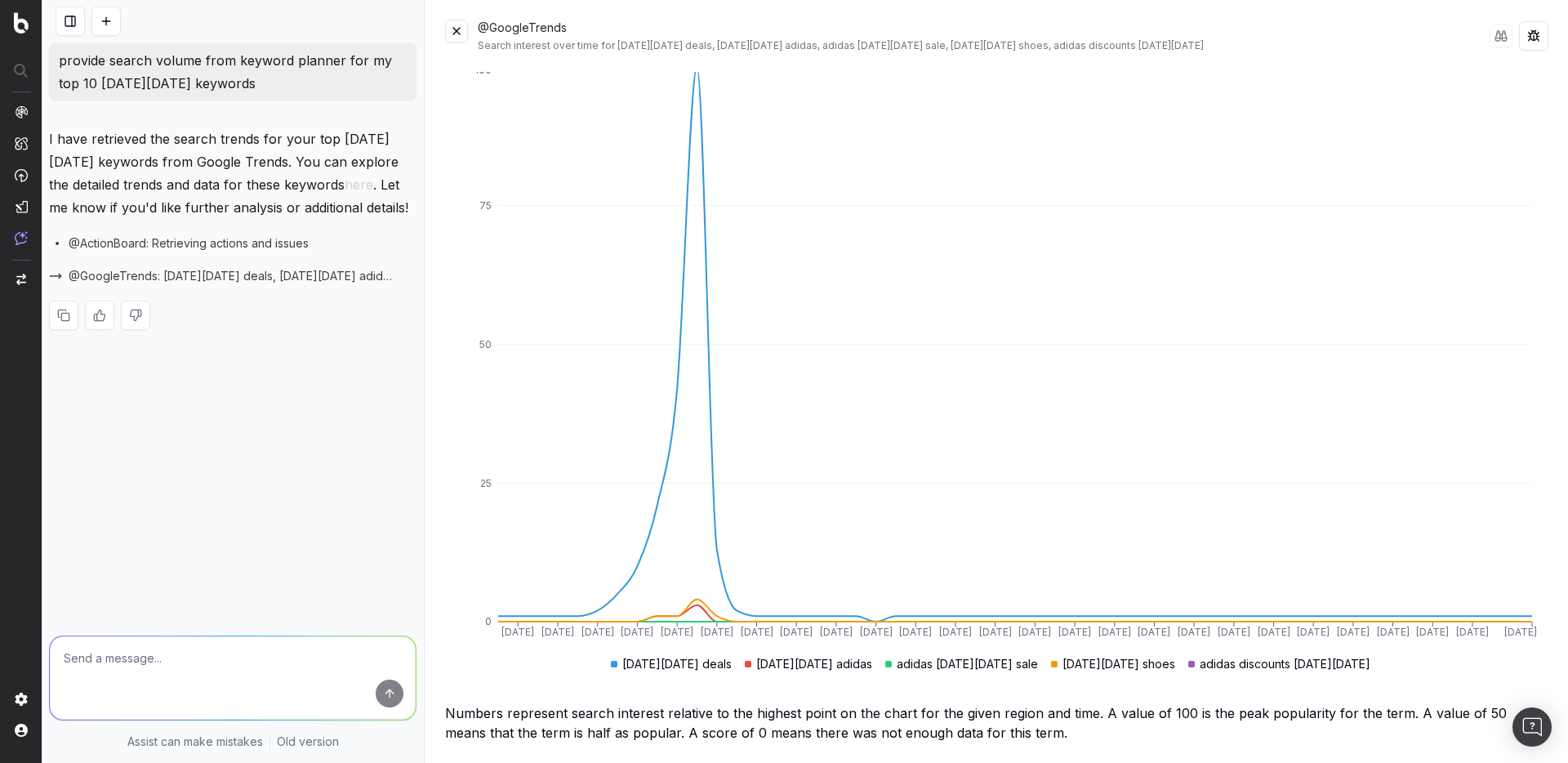
scroll to position [228, 0]
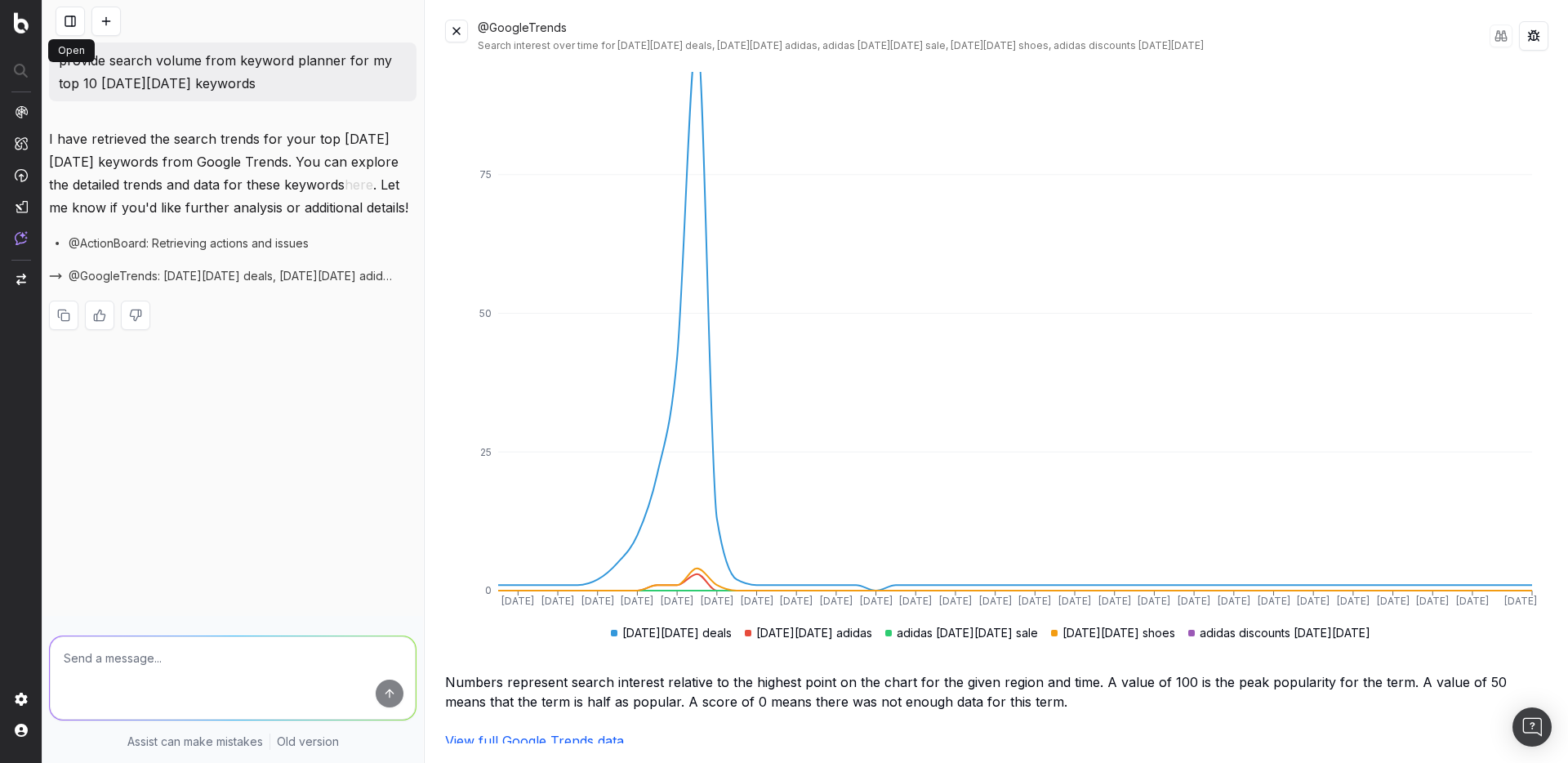
click at [75, 20] on button at bounding box center [71, 21] width 30 height 30
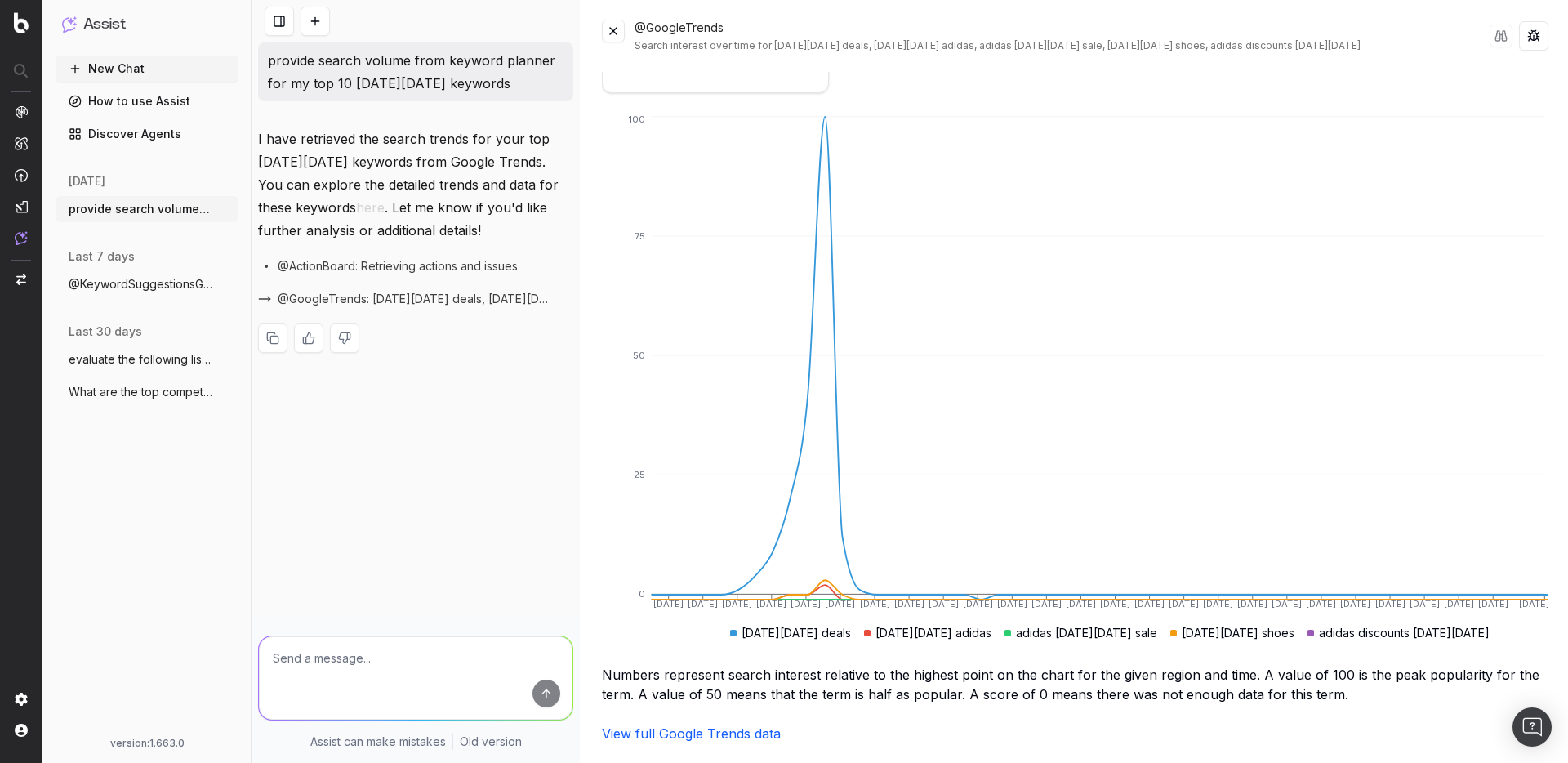
scroll to position [140, 0]
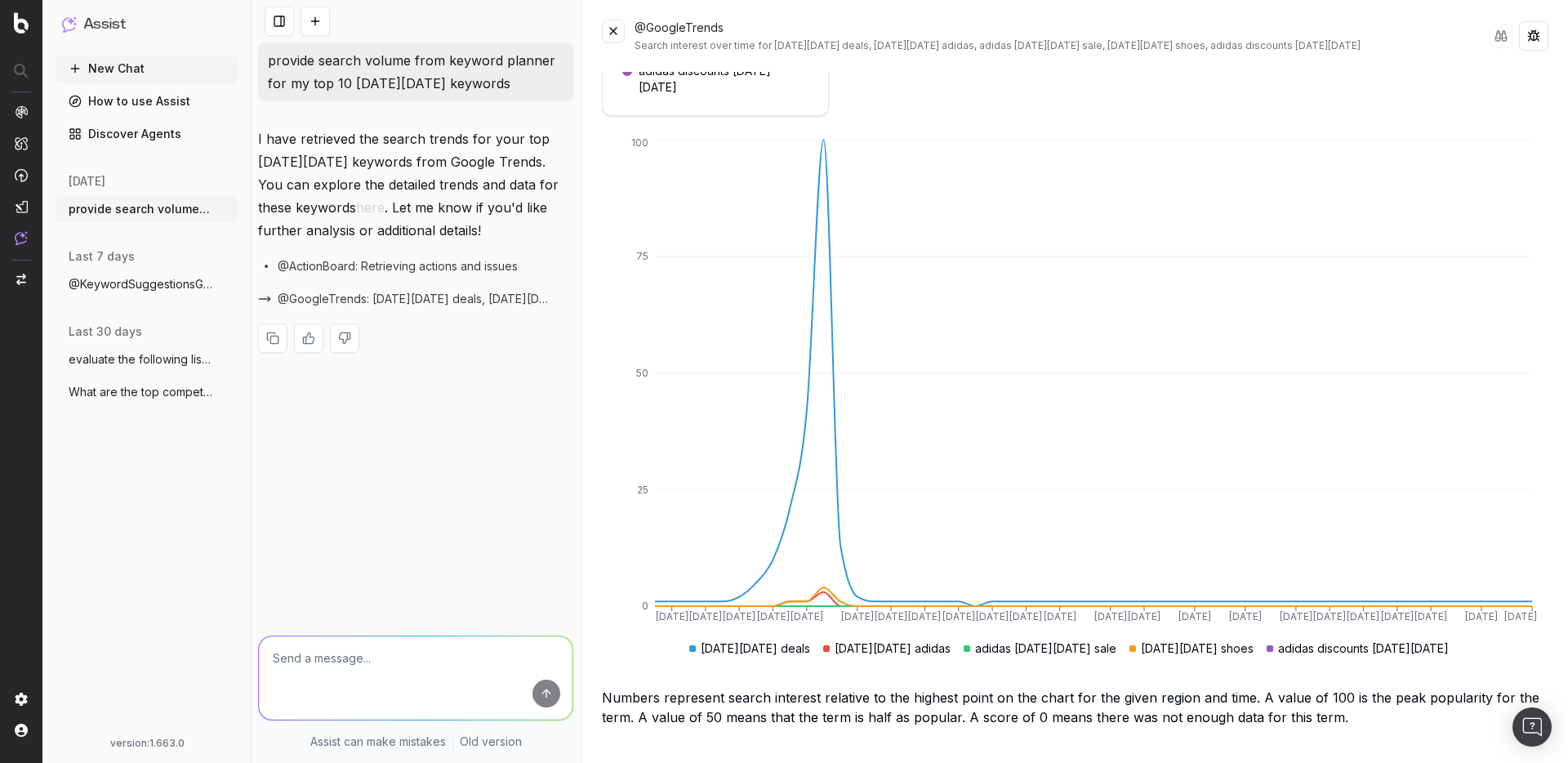
click at [146, 288] on span "@KeywordSuggestionsGoogleAdsPlanner Show" at bounding box center [140, 284] width 144 height 17
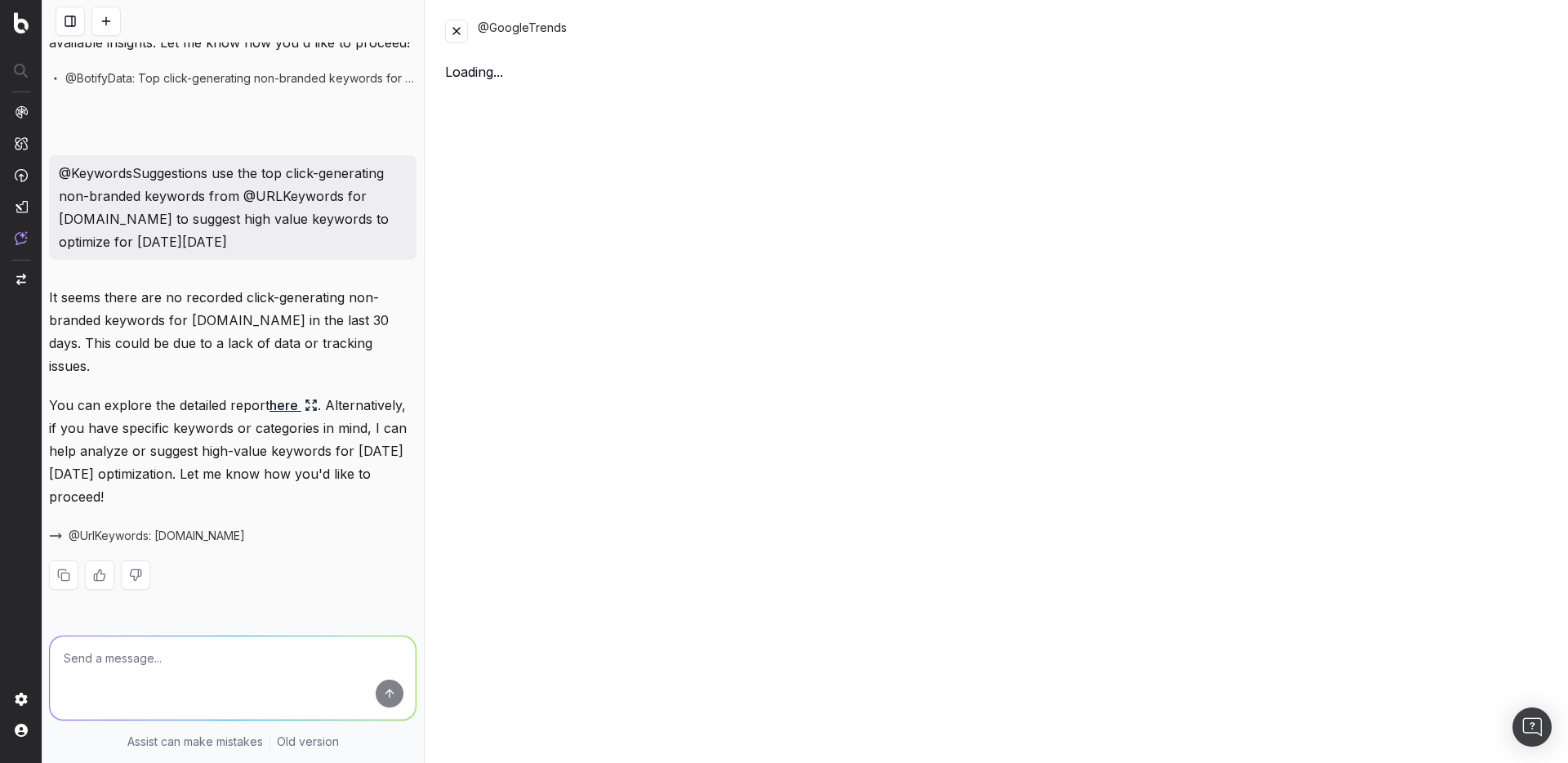
scroll to position [6137, 0]
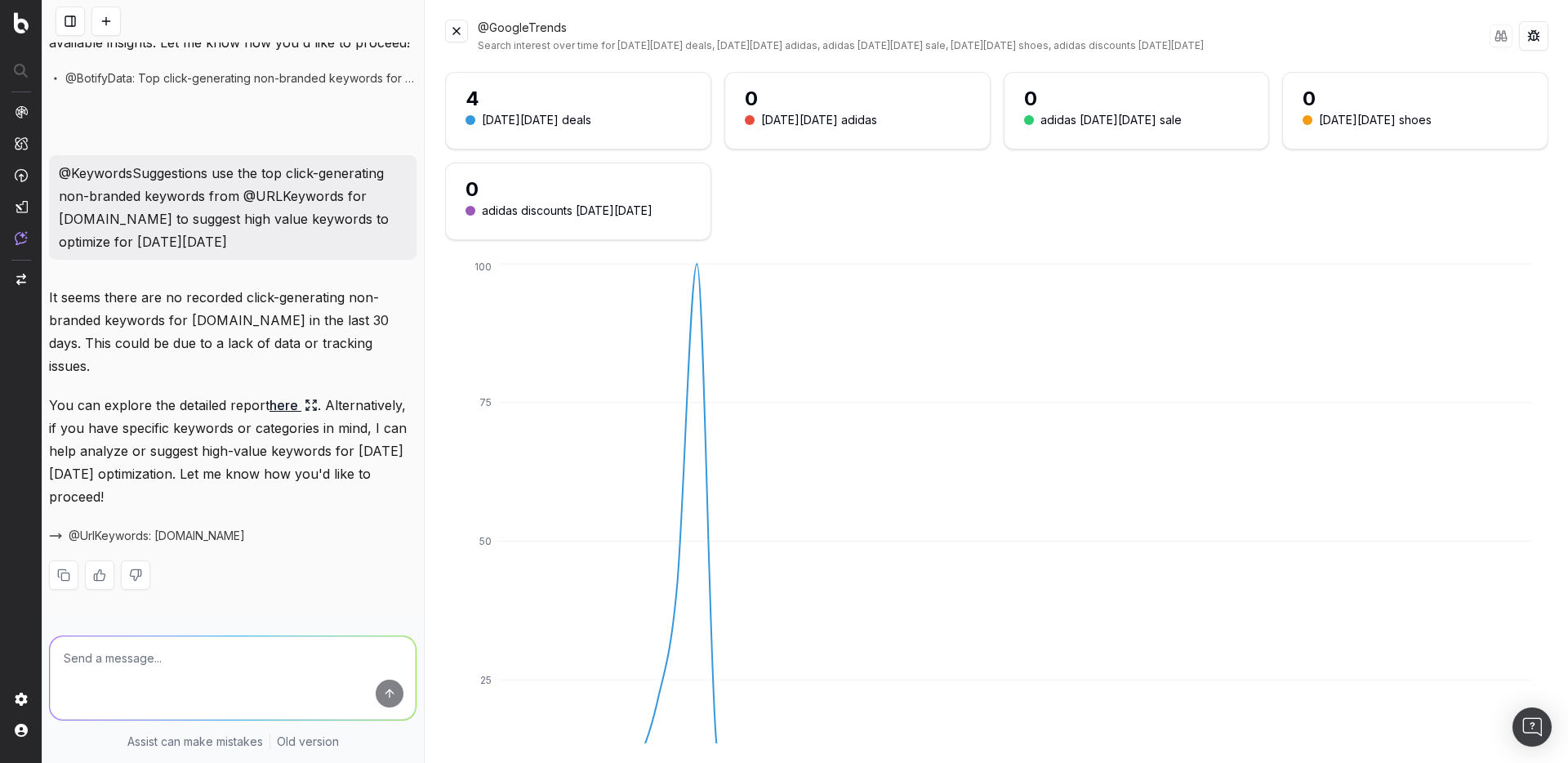
click at [233, 254] on p "@KeywordsSuggestions use the top click-generating non-branded keywords from @UR…" at bounding box center [232, 208] width 348 height 92
click at [25, 243] on img at bounding box center [21, 238] width 13 height 14
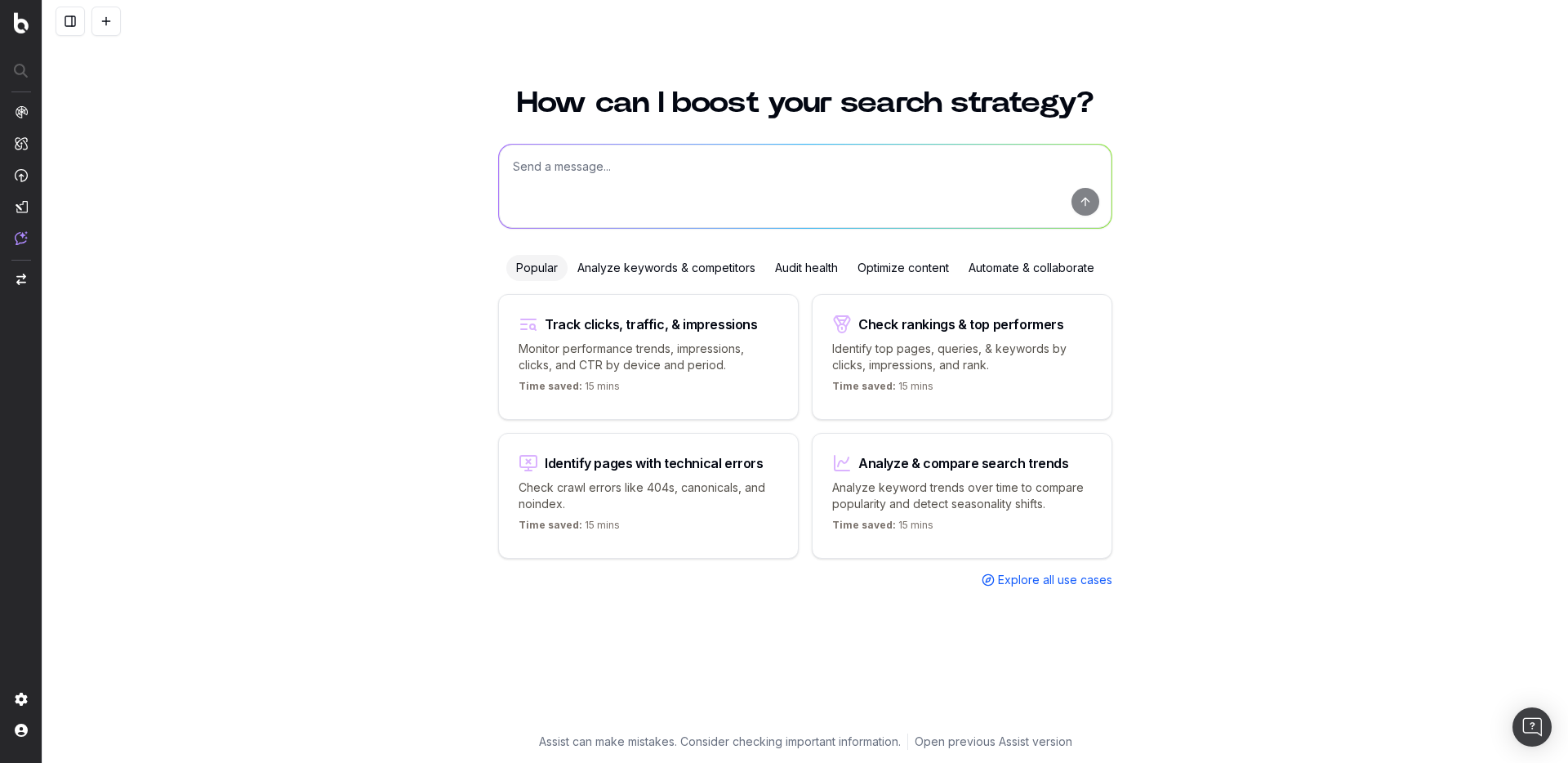
click at [74, 19] on button at bounding box center [71, 21] width 30 height 30
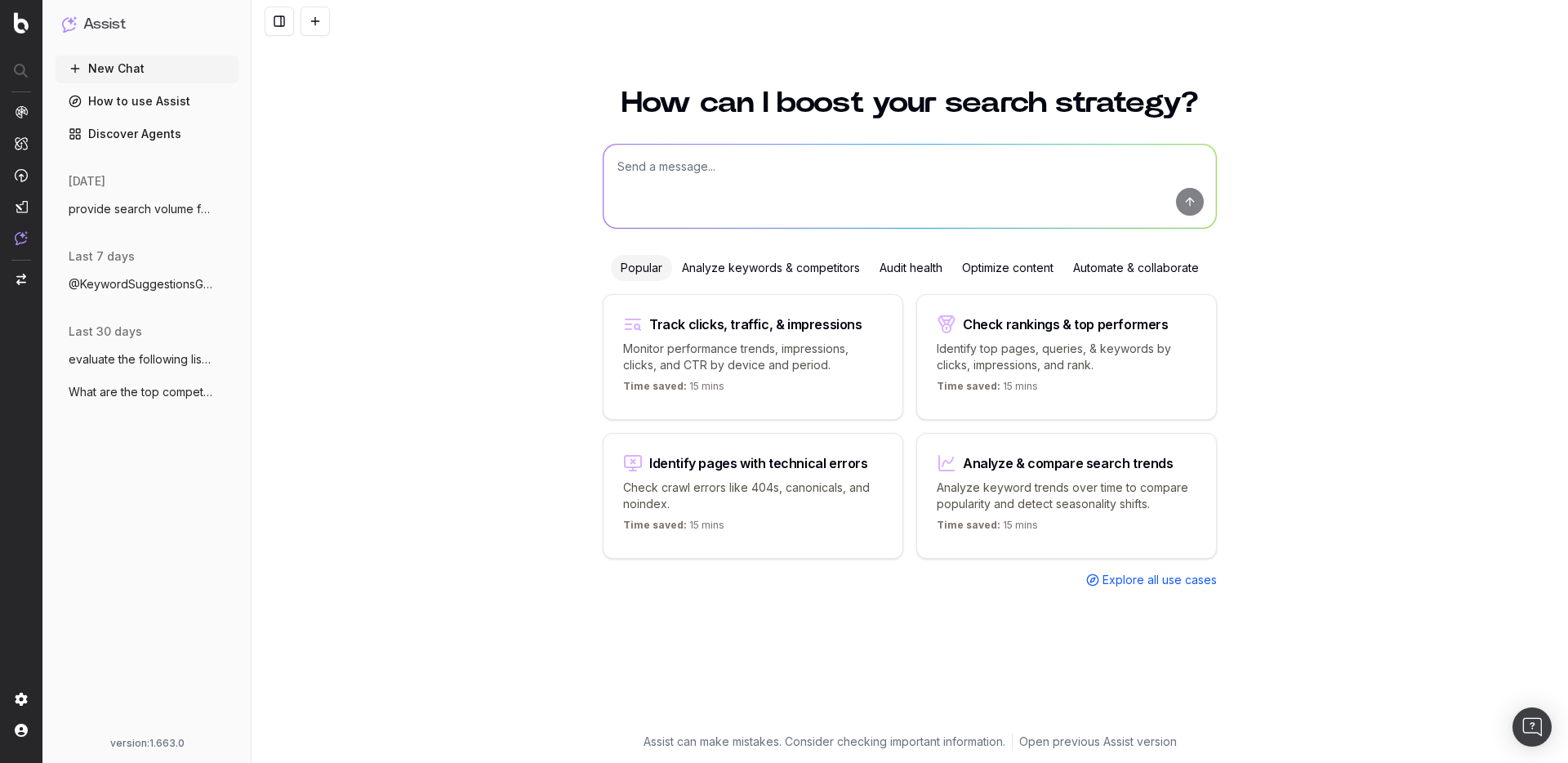
click at [133, 134] on link "Discover Agents" at bounding box center [147, 134] width 183 height 26
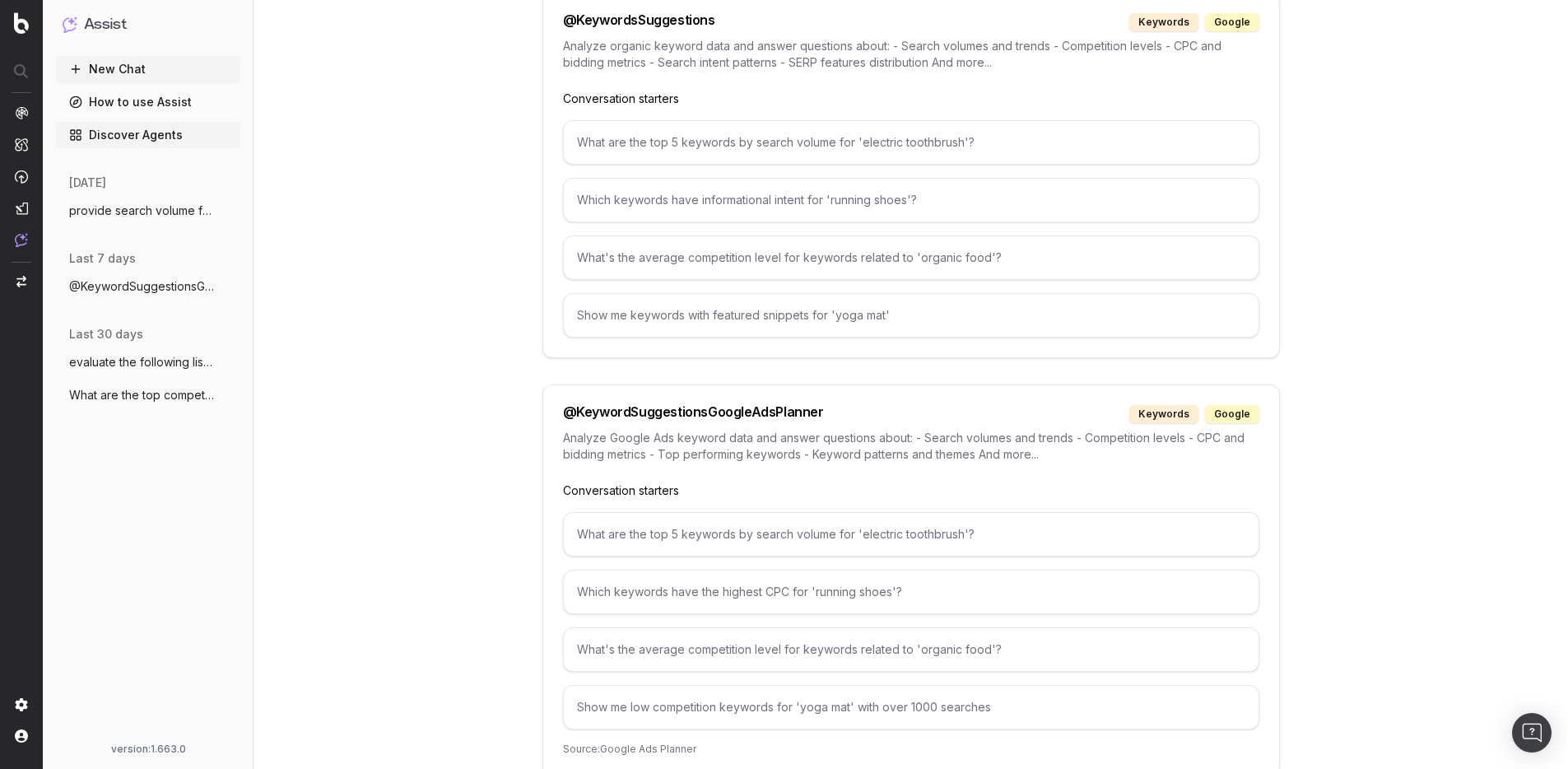
scroll to position [5566, 0]
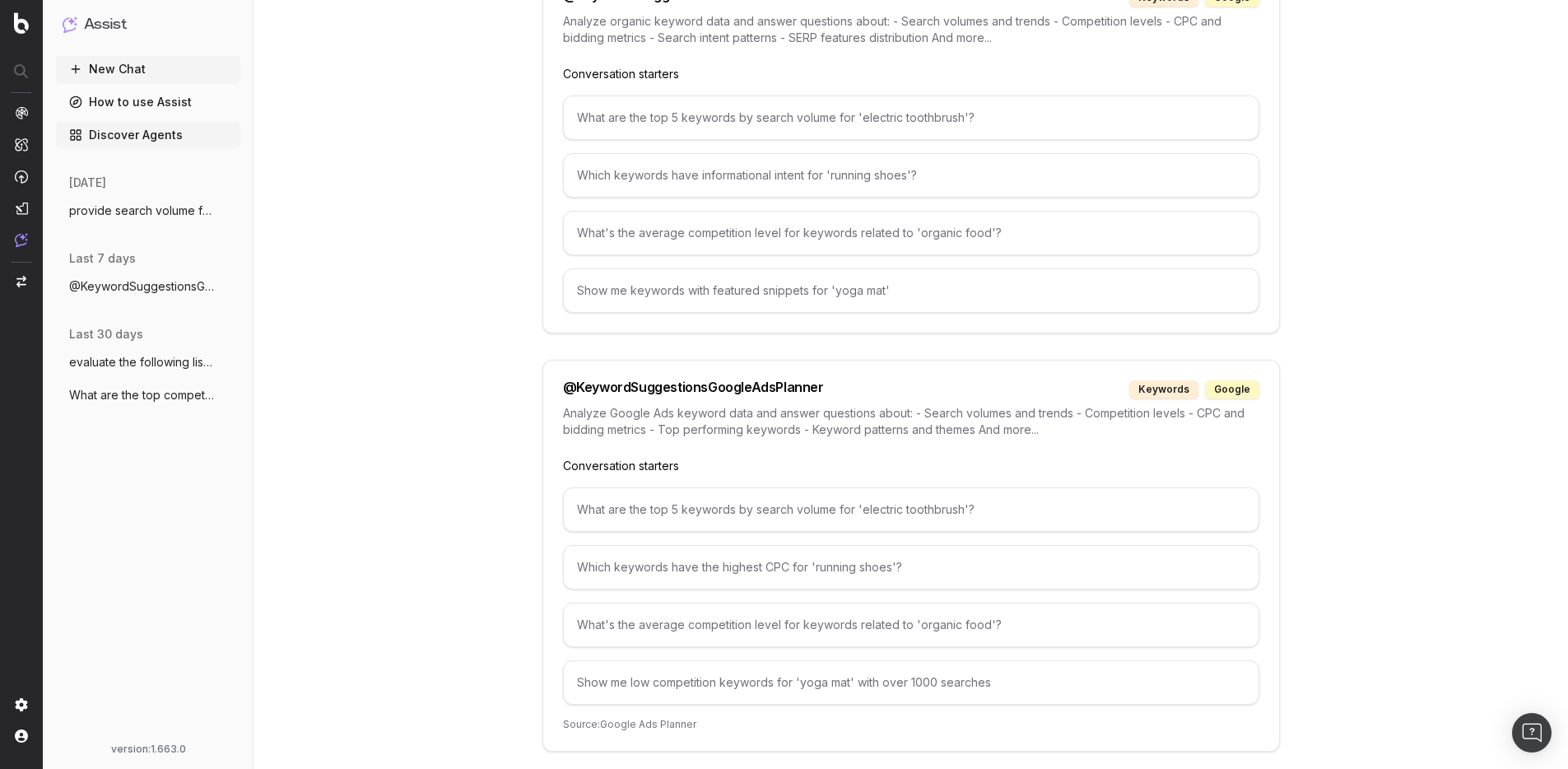
click at [816, 495] on div "What are the top 5 keywords by search volume for 'electric toothbrush'?" at bounding box center [911, 510] width 697 height 45
click at [608, 497] on div "What are the top 5 keywords by search volume for 'electric toothbrush'?" at bounding box center [911, 510] width 697 height 45
click at [608, 501] on div "What are the top 5 keywords by search volume for 'electric toothbrush'?" at bounding box center [911, 510] width 697 height 45
click at [741, 488] on div "What are the top 5 keywords by search volume for 'electric toothbrush'?" at bounding box center [911, 510] width 697 height 45
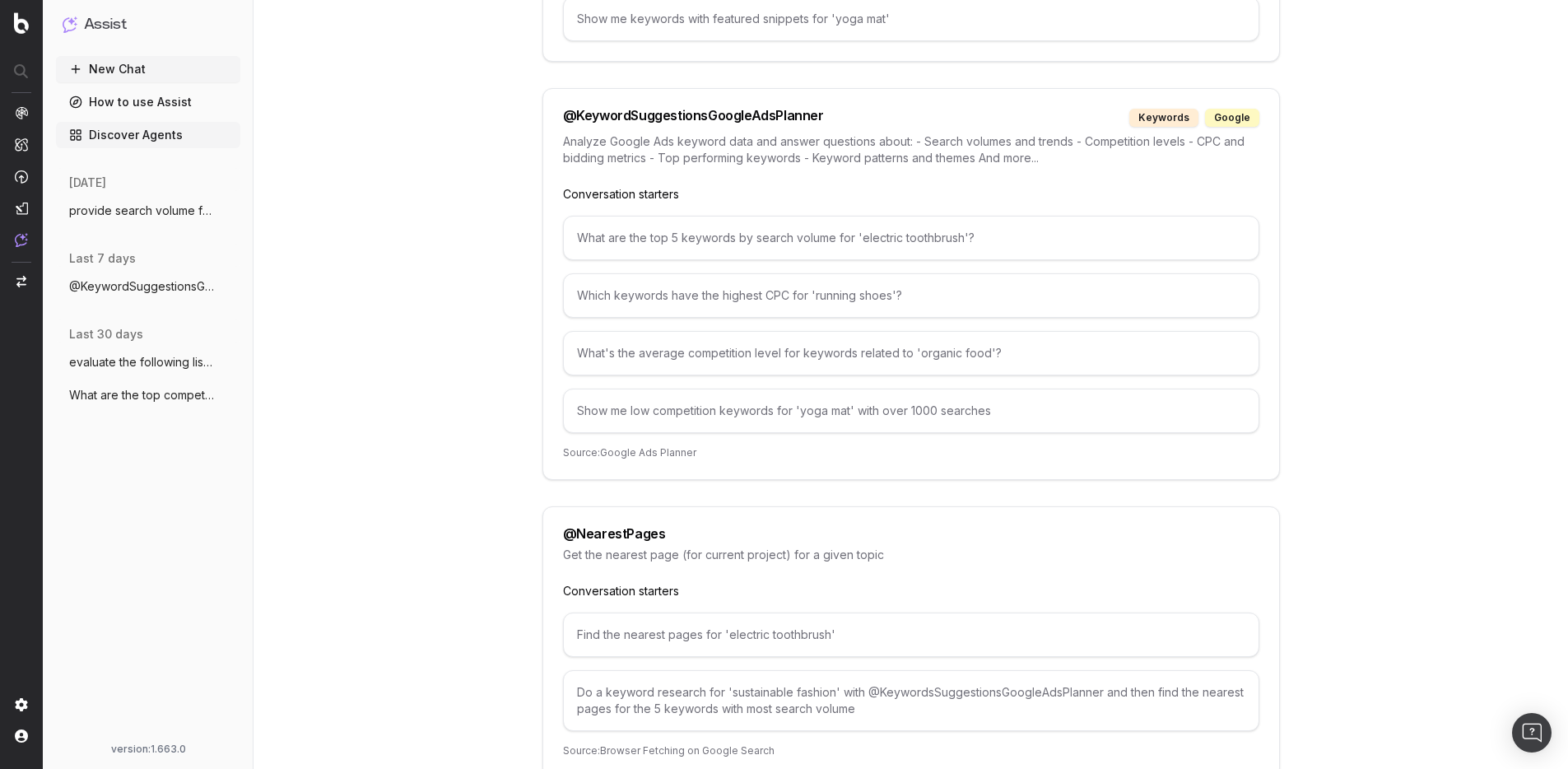
scroll to position [5802, 0]
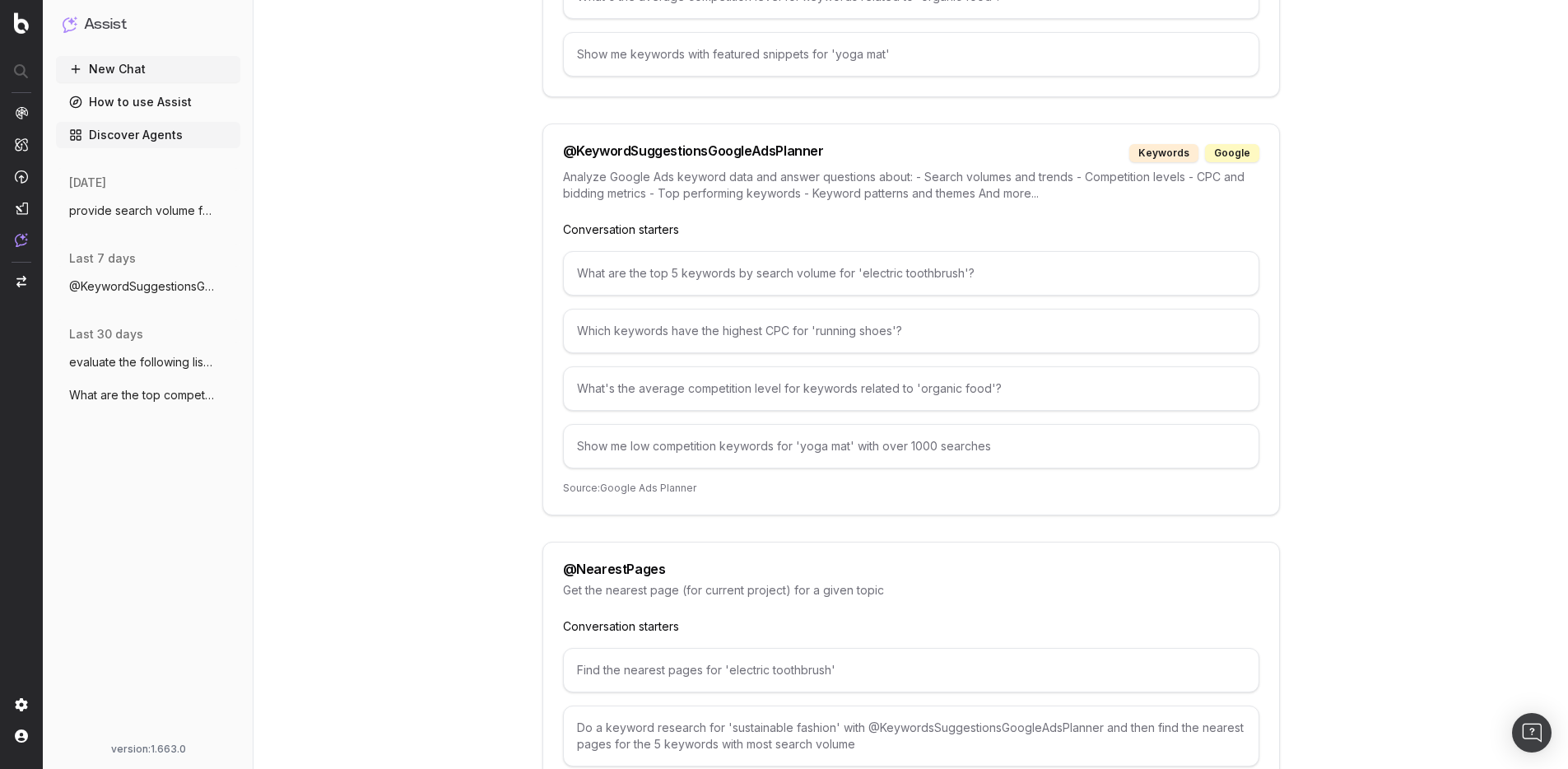
click at [675, 262] on div "What are the top 5 keywords by search volume for 'electric toothbrush'?" at bounding box center [911, 273] width 697 height 45
click at [718, 258] on div "What are the top 5 keywords by search volume for 'electric toothbrush'?" at bounding box center [911, 273] width 697 height 45
copy div "What are the top 5 keywords by search volume for 'electric toothbrush'?"
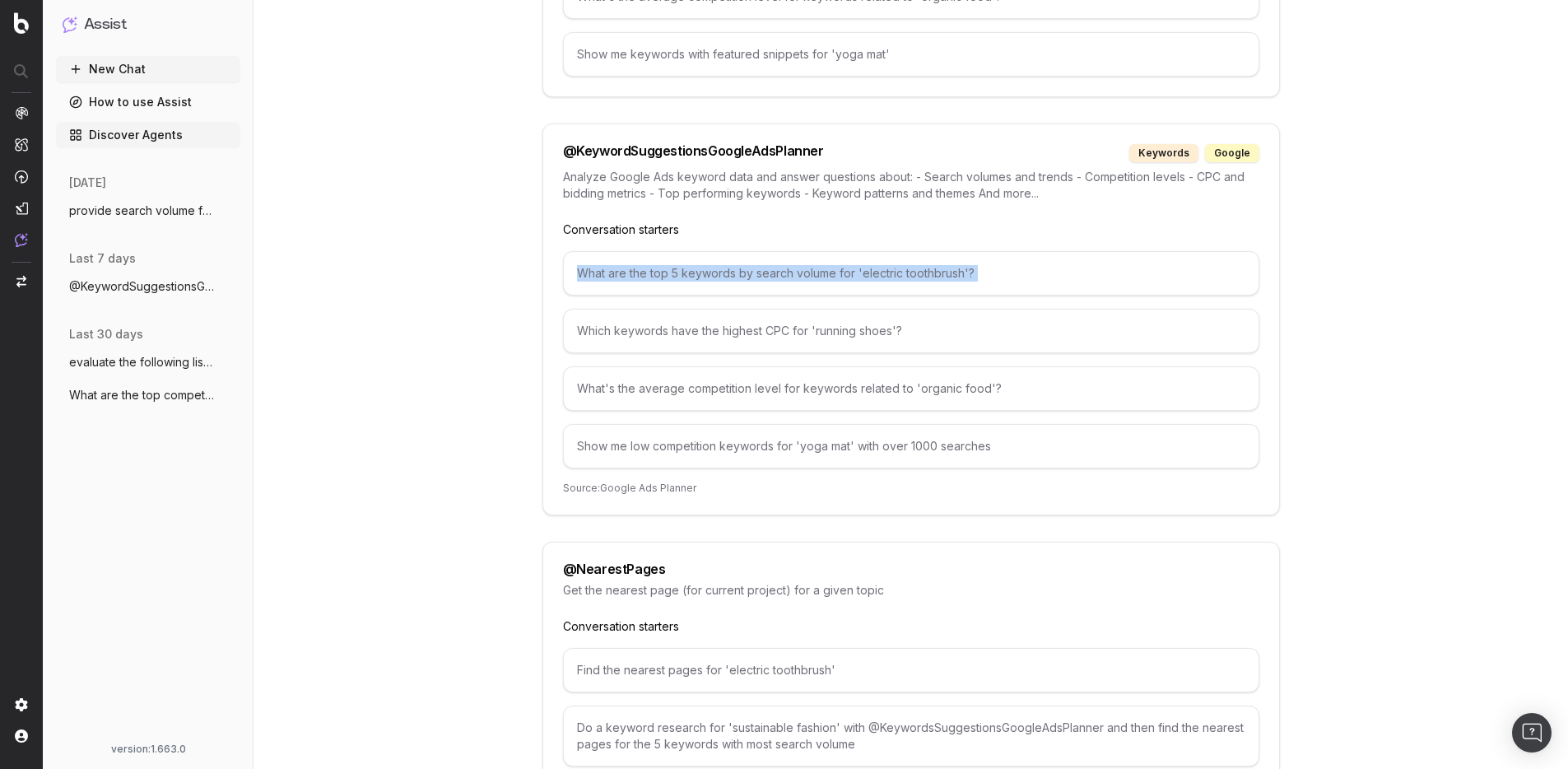
click at [122, 71] on button "New Chat" at bounding box center [148, 69] width 184 height 26
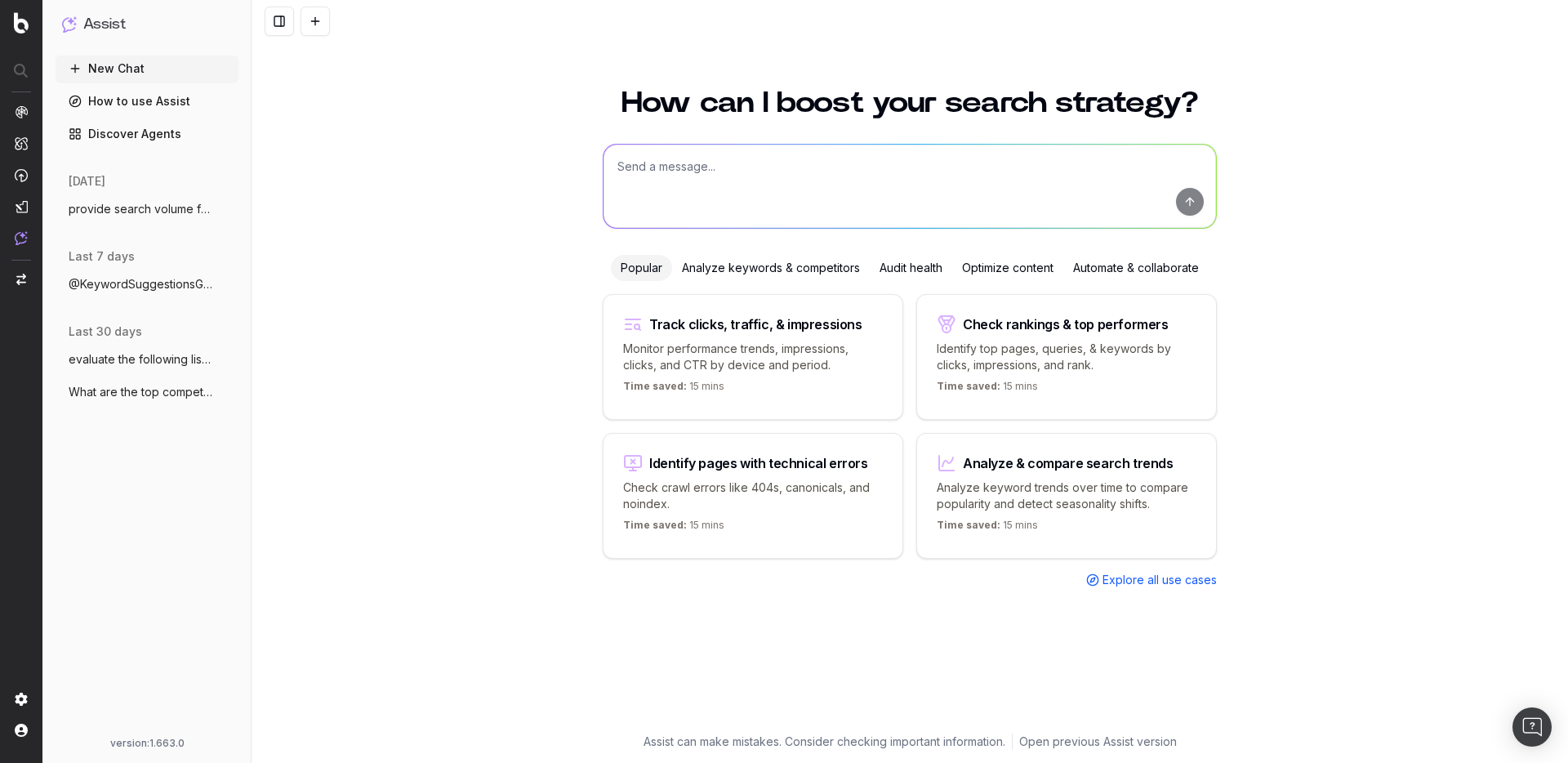
paste textarea "What are the top 5 keywords by search volume for 'electric toothbrush'?"
drag, startPoint x: 1022, startPoint y: 167, endPoint x: 893, endPoint y: 170, distance: 129.0
click at [893, 170] on textarea "What are the top 5 keywords by search volume for 'electric toothbrush'?" at bounding box center [910, 187] width 613 height 84
type textarea "What are the top 5 keywords by search volume for 'black friday running shoes'?"
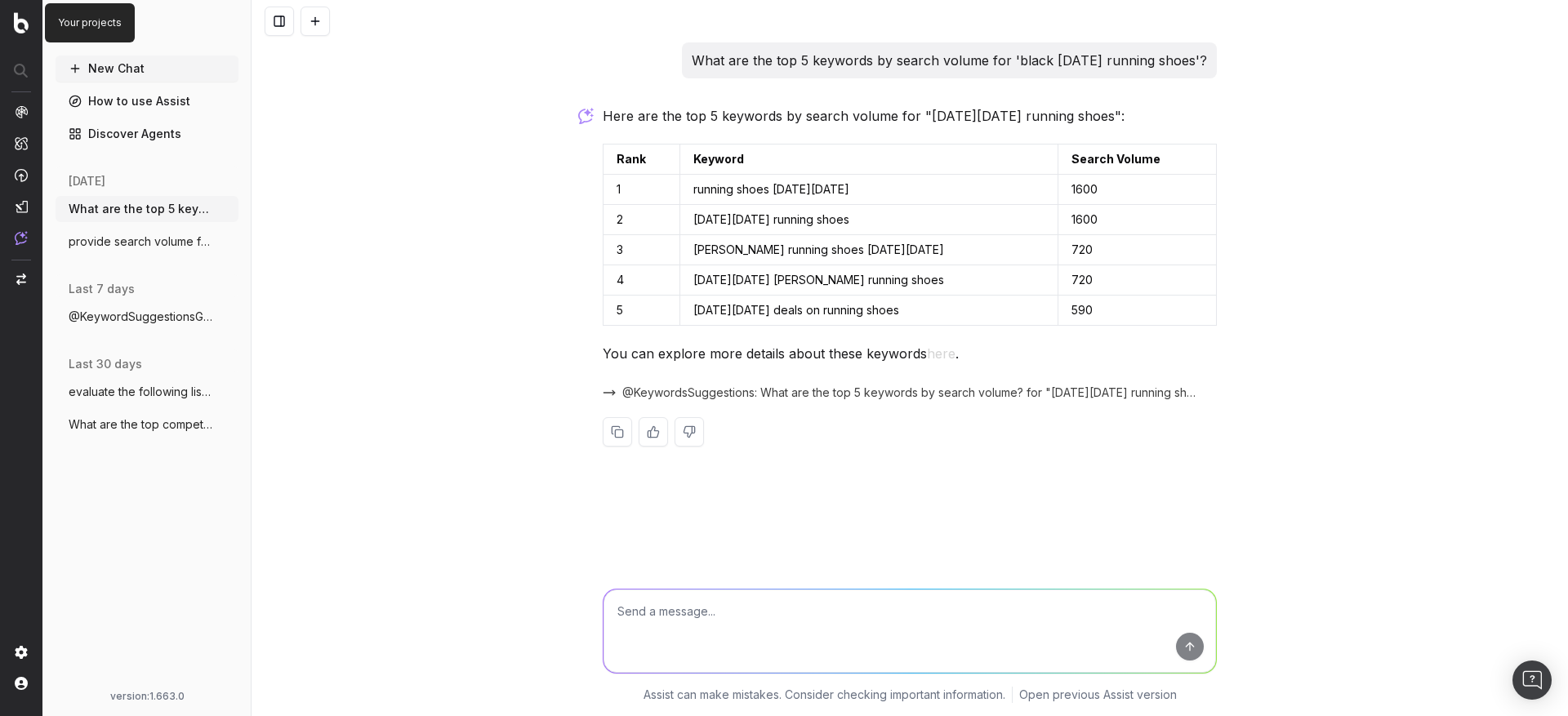
click at [17, 23] on img at bounding box center [21, 23] width 15 height 21
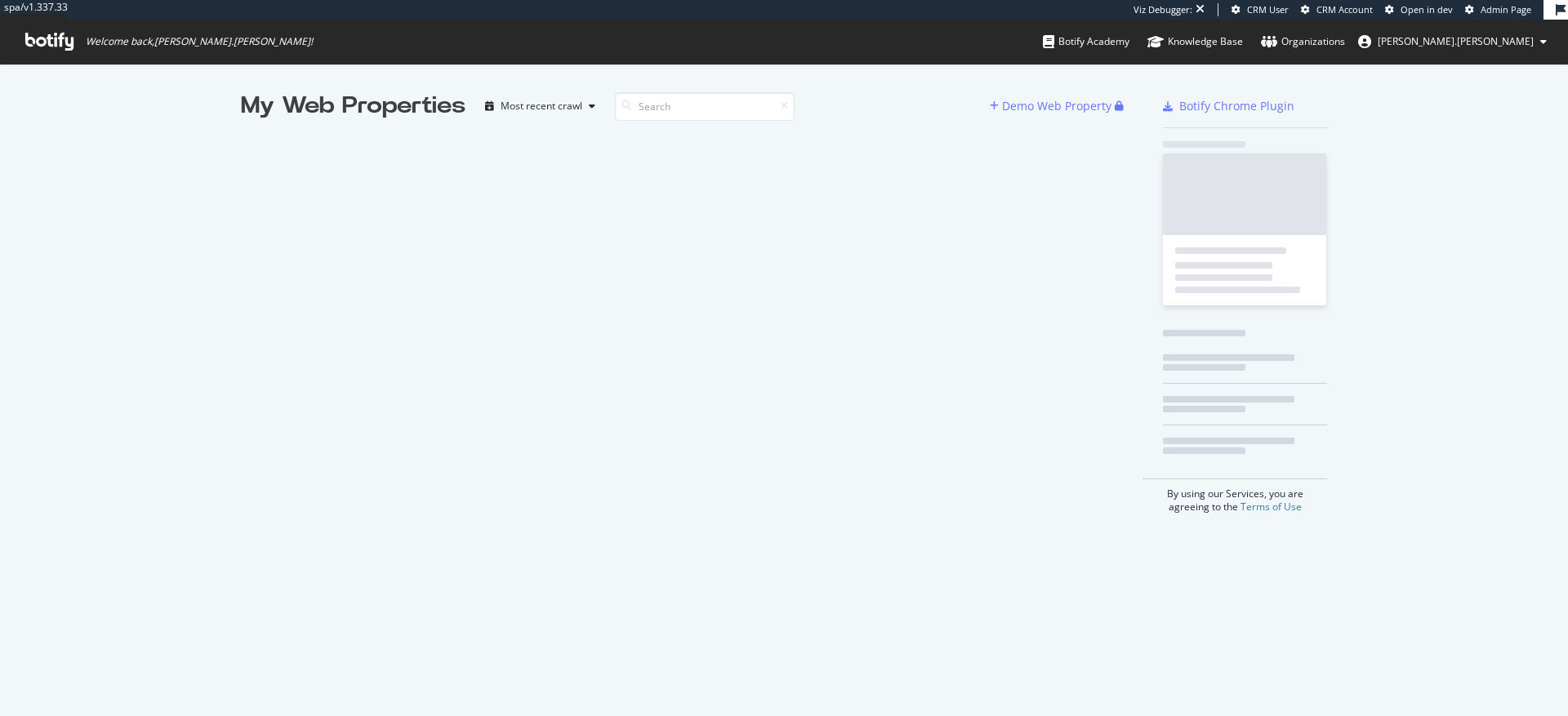
scroll to position [704, 1544]
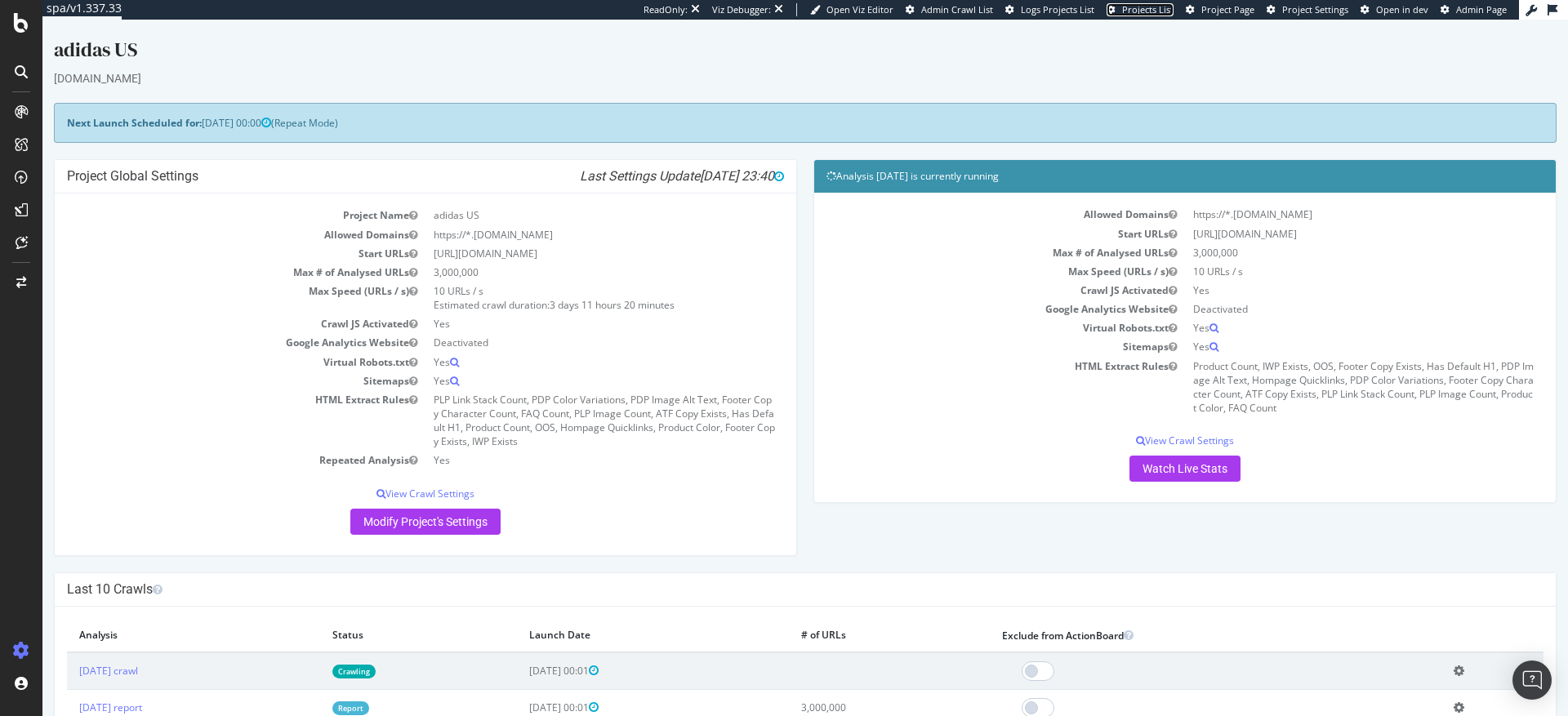
click at [1151, 8] on span "Projects List" at bounding box center [1148, 10] width 51 height 12
click at [18, 281] on icon at bounding box center [21, 282] width 10 height 11
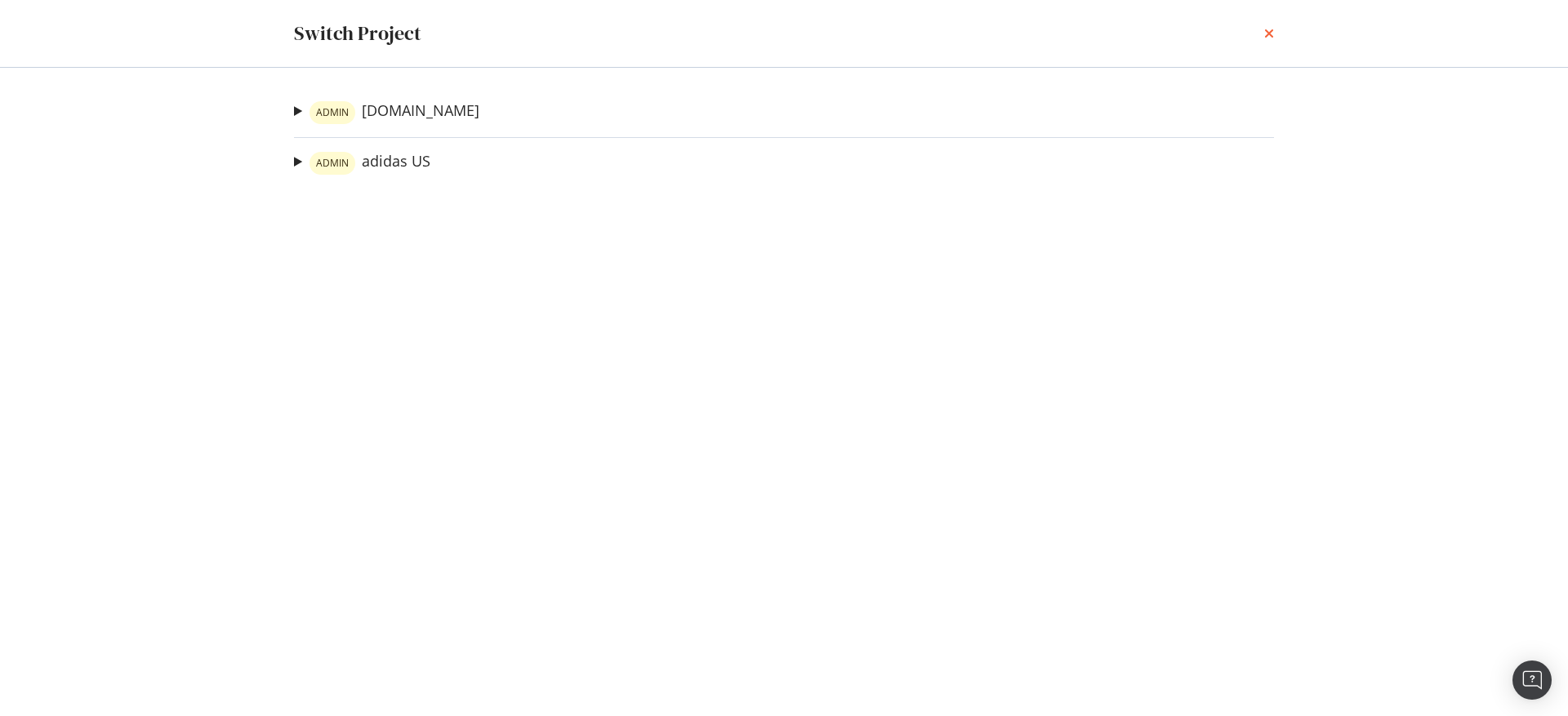
click at [1268, 35] on icon "times" at bounding box center [1269, 33] width 10 height 13
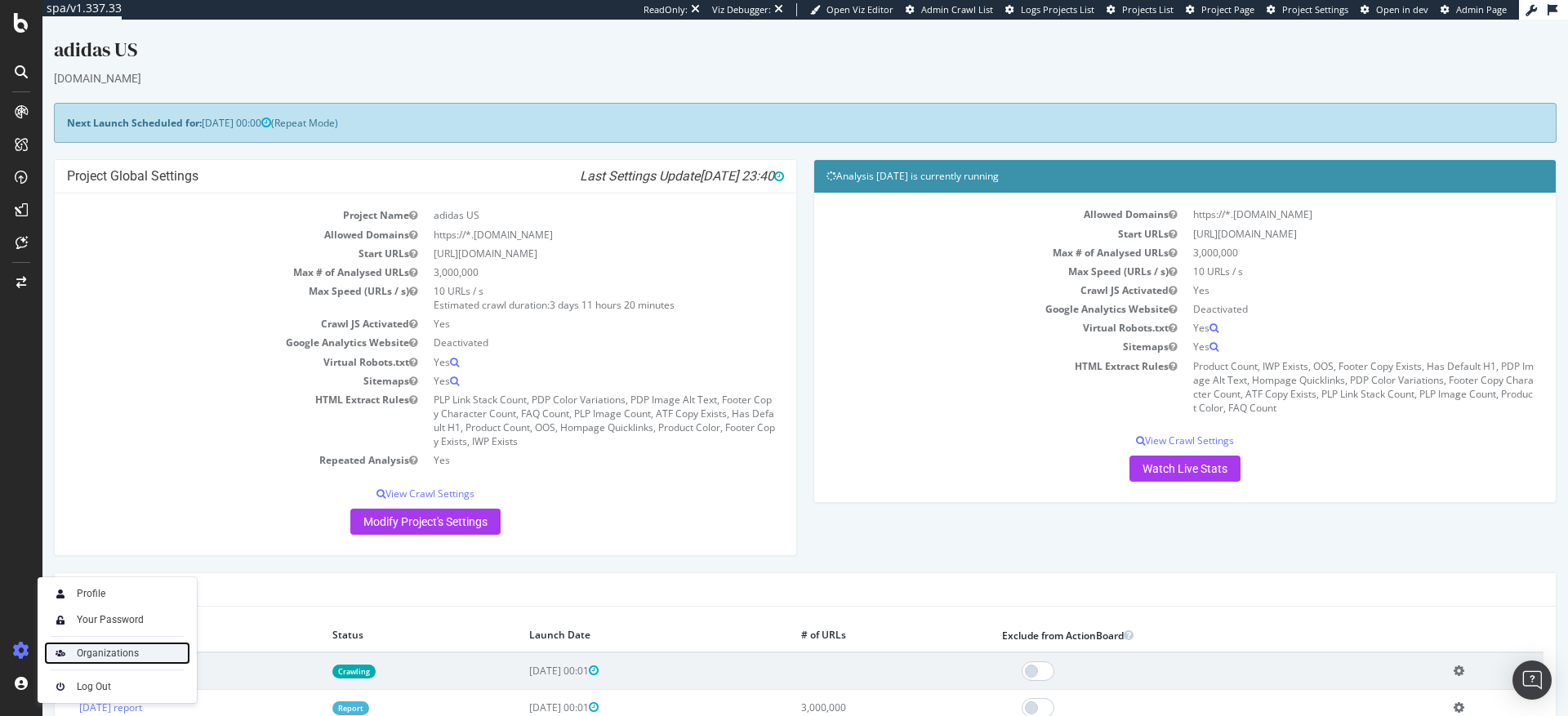
click at [114, 655] on div "Organizations" at bounding box center [107, 652] width 62 height 13
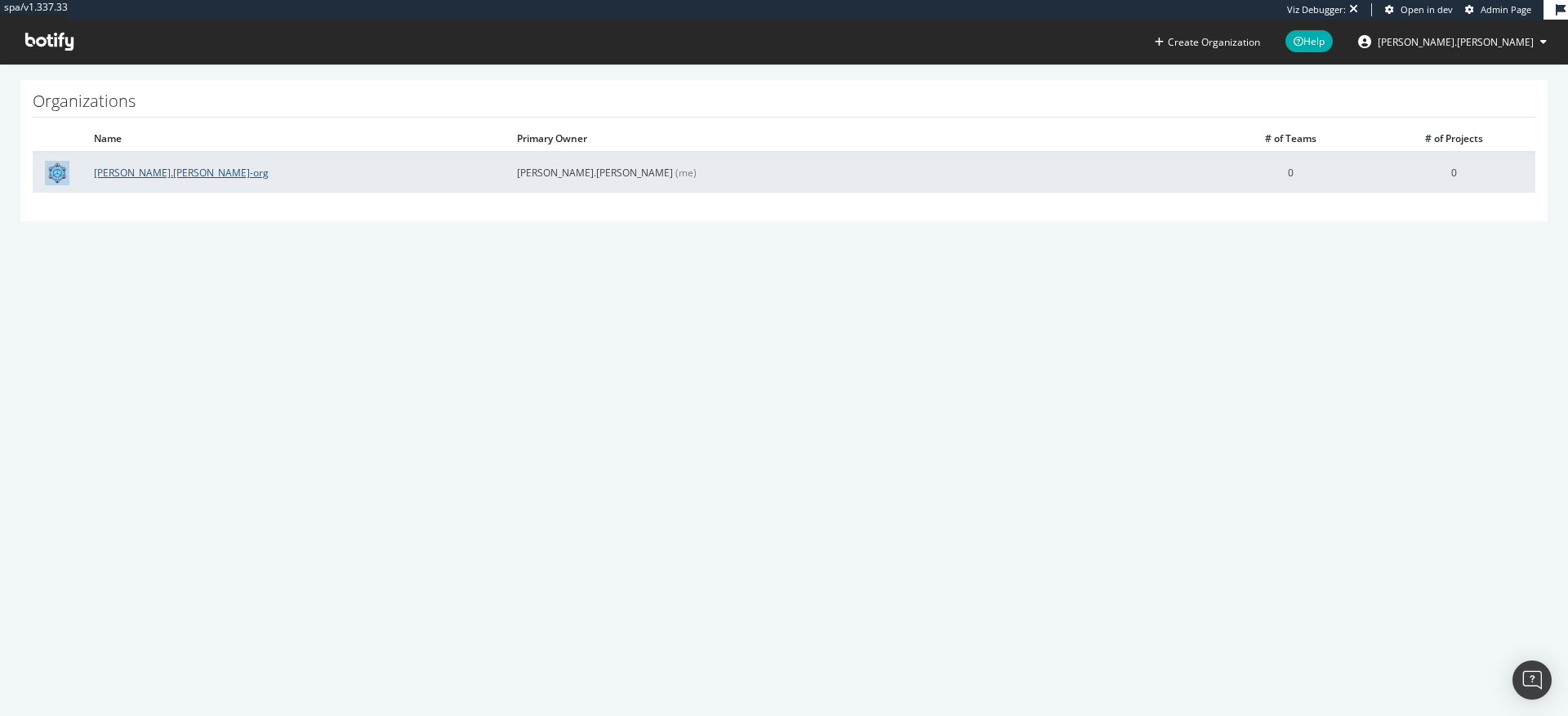
click at [151, 175] on link "[PERSON_NAME].[PERSON_NAME]-org" at bounding box center [181, 172] width 175 height 14
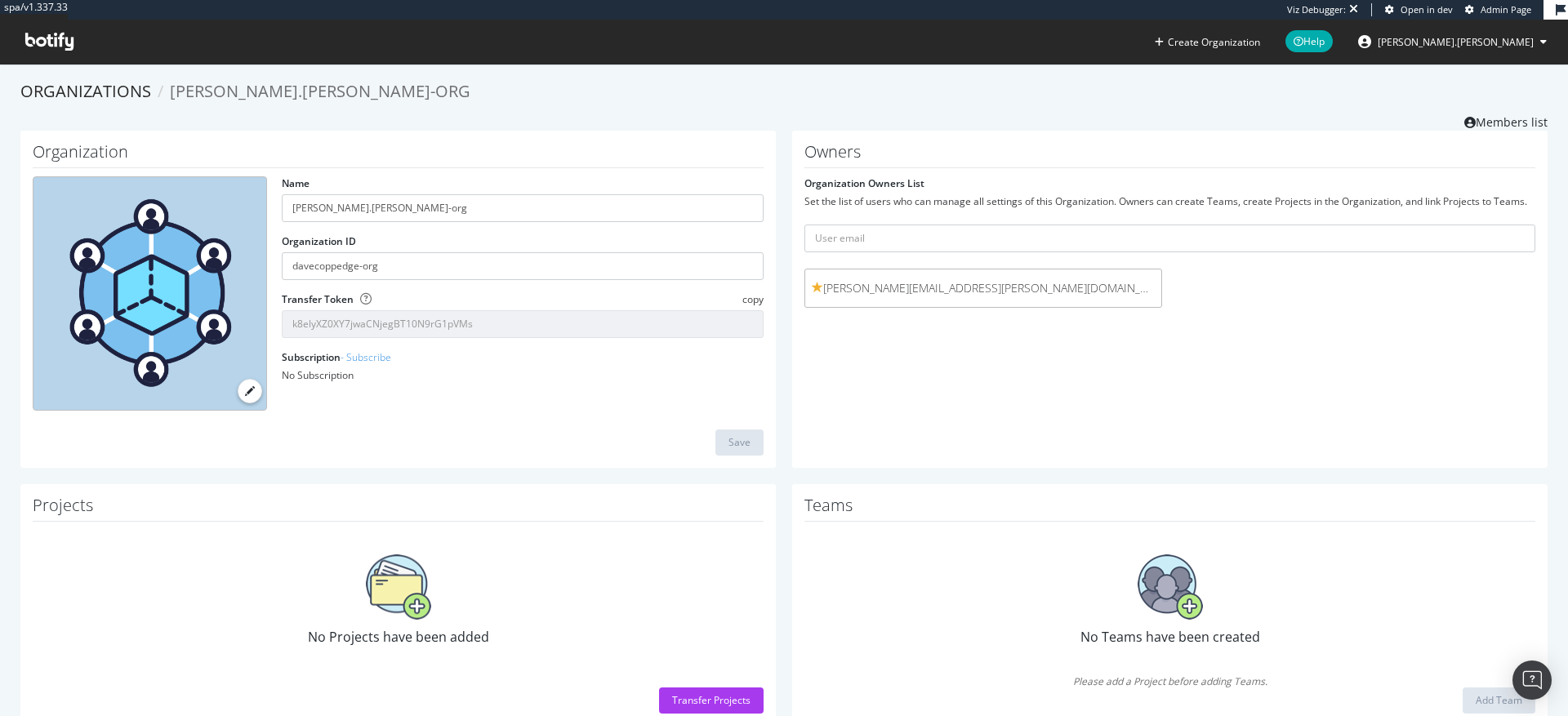
click at [1481, 131] on div "Owners Organization Owners List Set the list of users who can manage all settin…" at bounding box center [1170, 299] width 756 height 337
click at [1482, 127] on link "Members list" at bounding box center [1506, 120] width 84 height 20
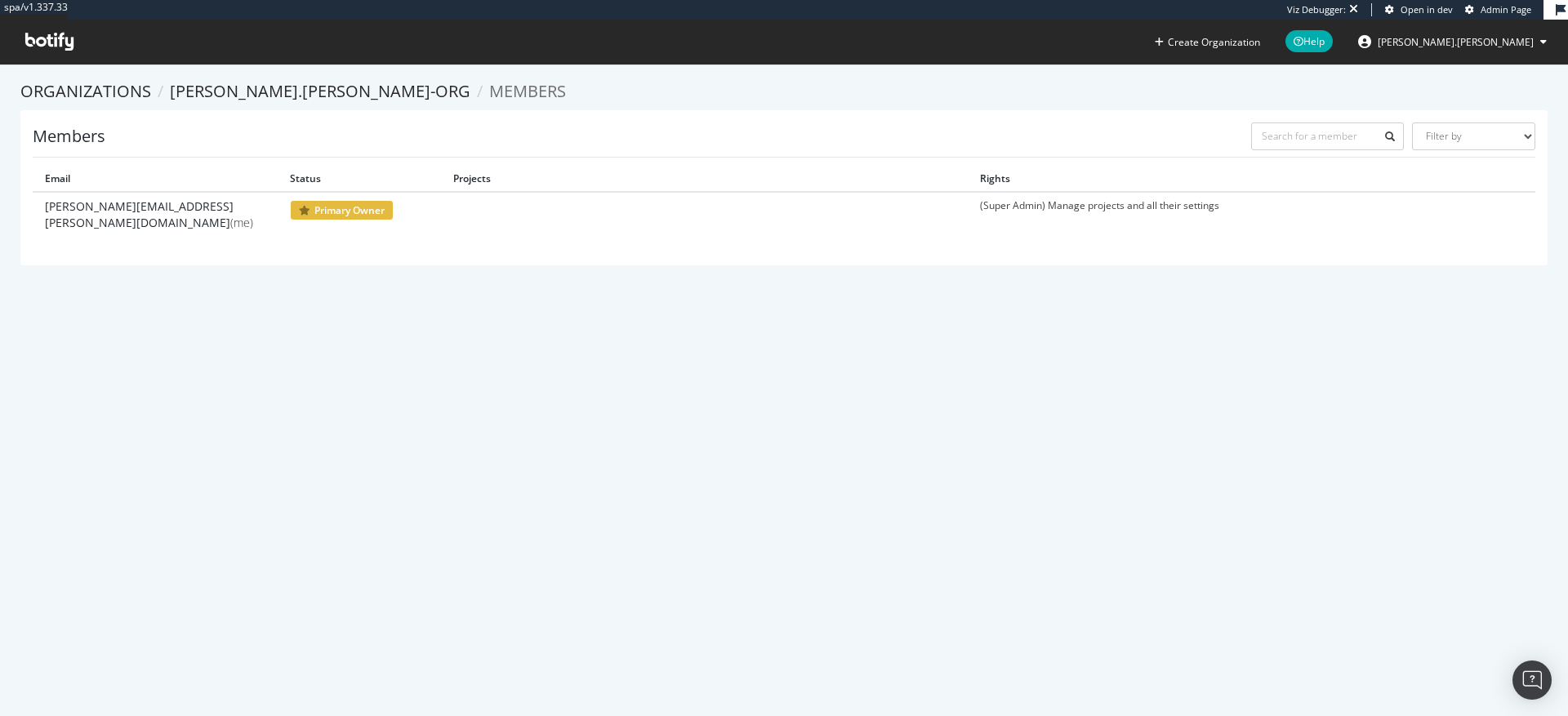
click at [1484, 44] on span "[PERSON_NAME].[PERSON_NAME]" at bounding box center [1456, 42] width 156 height 14
click at [1044, 51] on div "spa/v1.337.33 Viz Debugger: Open in dev Admin Page Create Organization Help [PE…" at bounding box center [784, 31] width 1568 height 64
click at [1486, 12] on span "Admin Page" at bounding box center [1506, 10] width 51 height 12
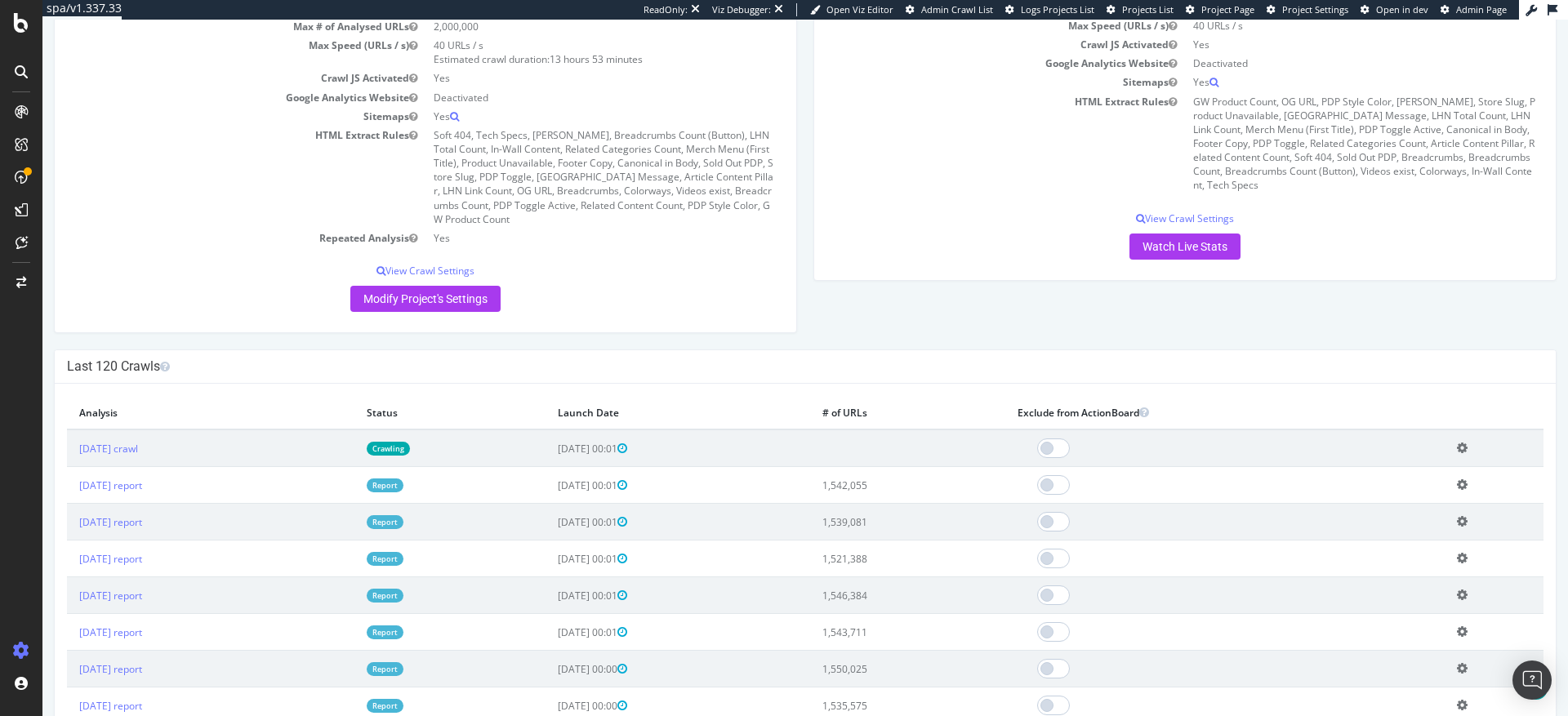
scroll to position [229, 0]
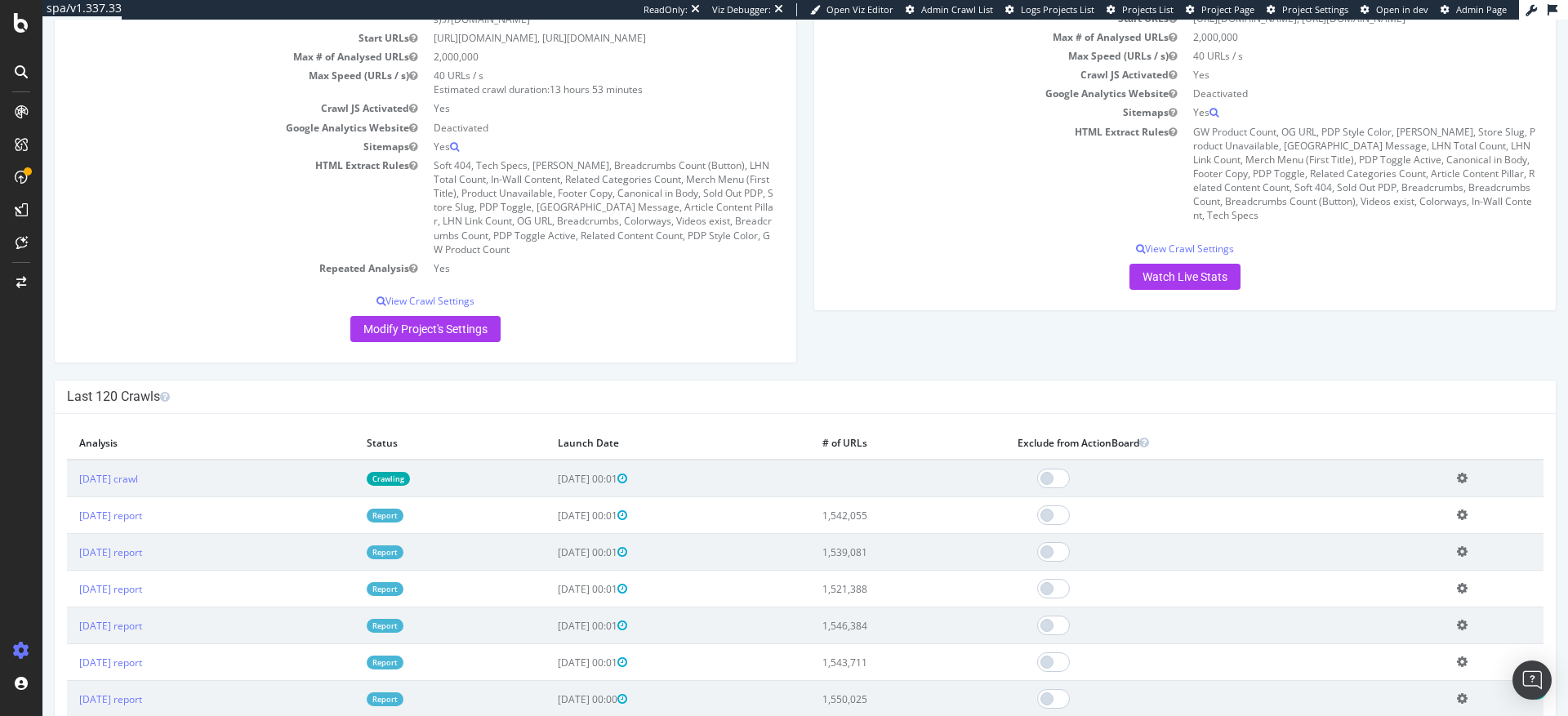
click at [404, 509] on link "Report" at bounding box center [385, 516] width 37 height 14
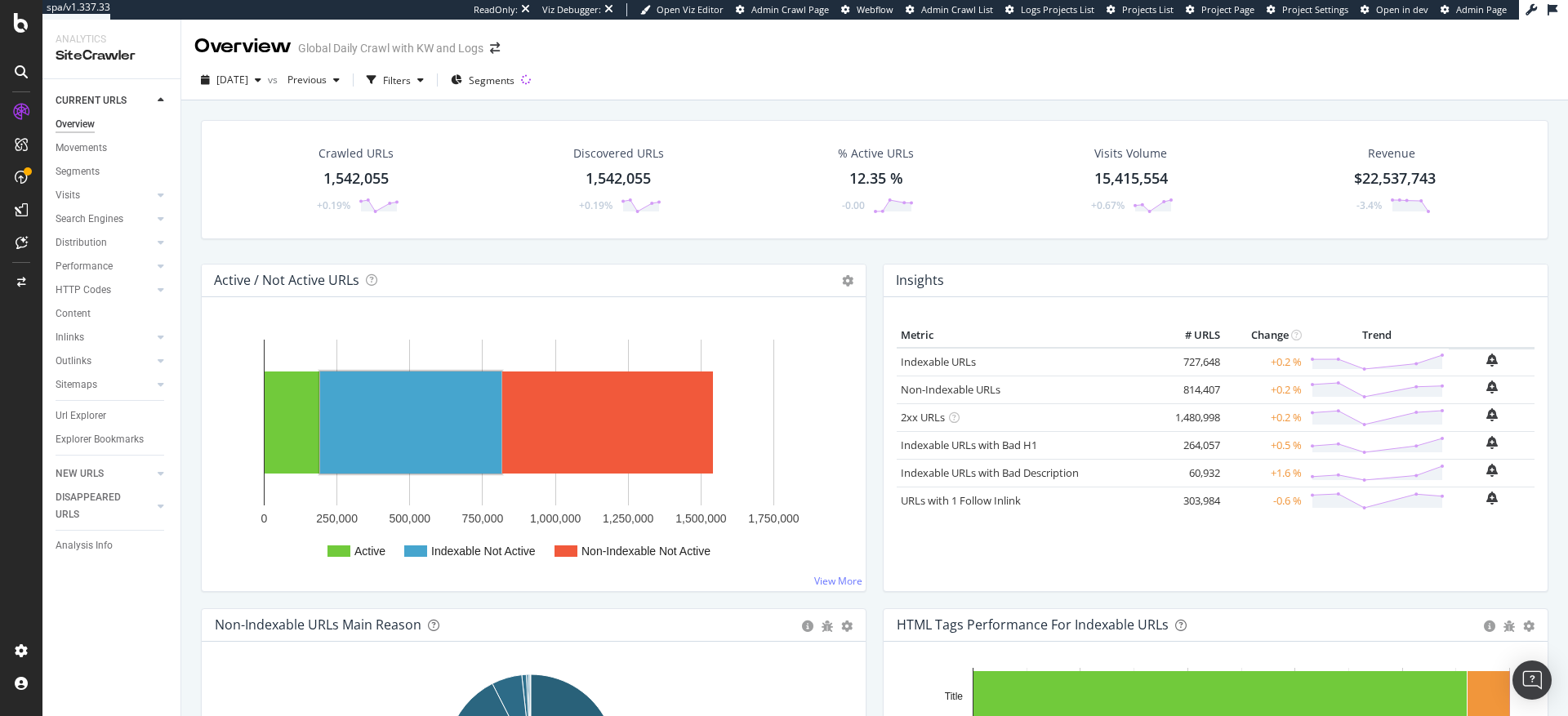
click at [468, 557] on text "Indexable Not Active" at bounding box center [484, 551] width 105 height 13
click at [514, 81] on span "Segments" at bounding box center [492, 80] width 45 height 14
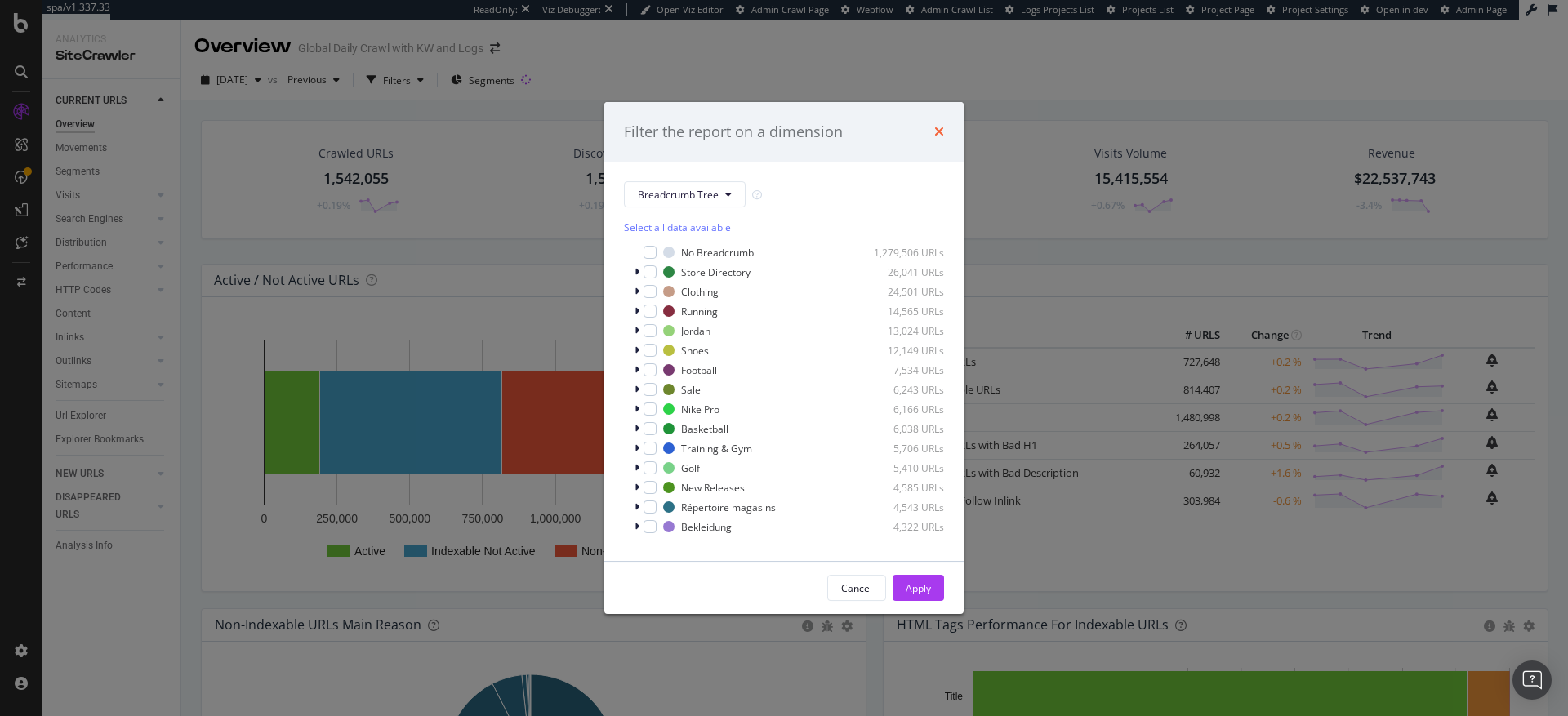
click at [941, 132] on icon "times" at bounding box center [939, 131] width 10 height 13
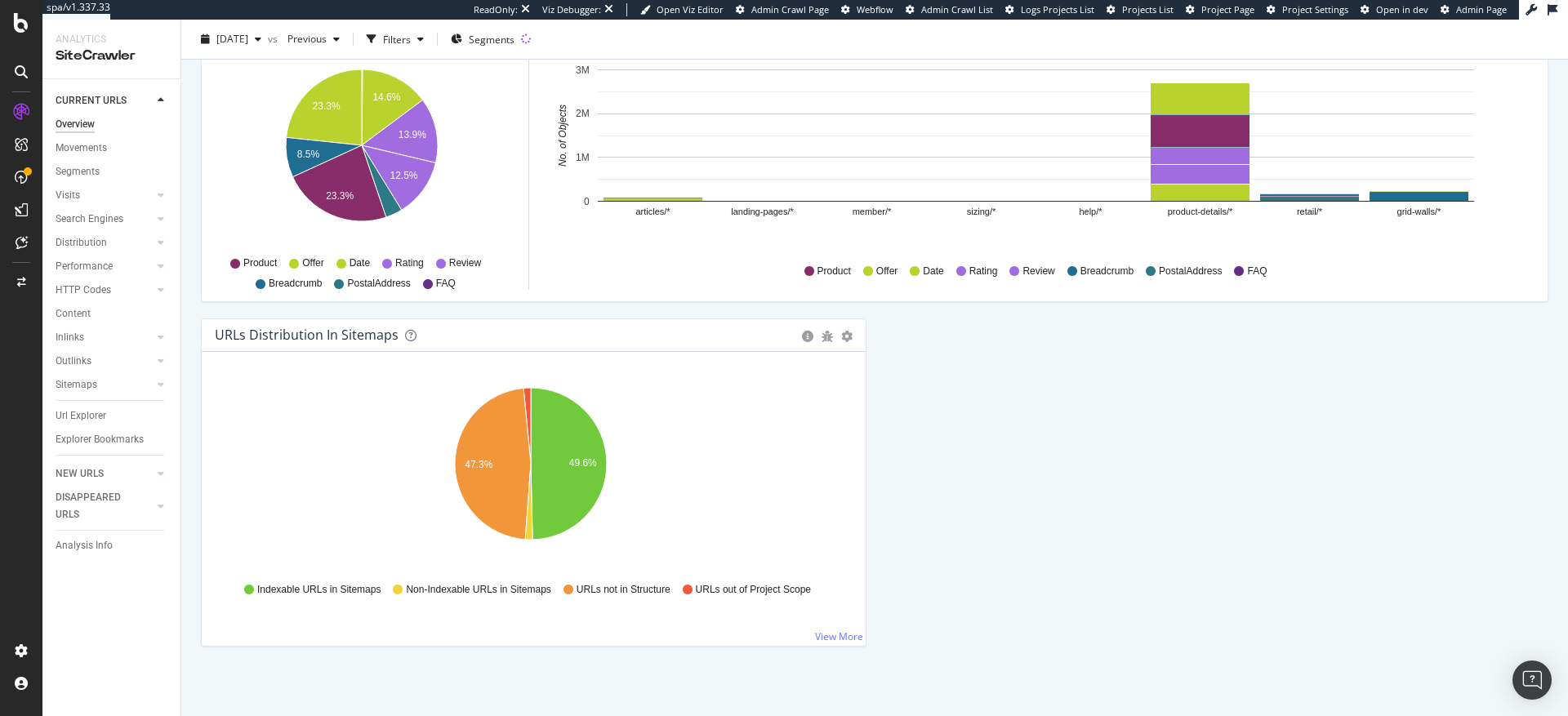
scroll to position [1672, 0]
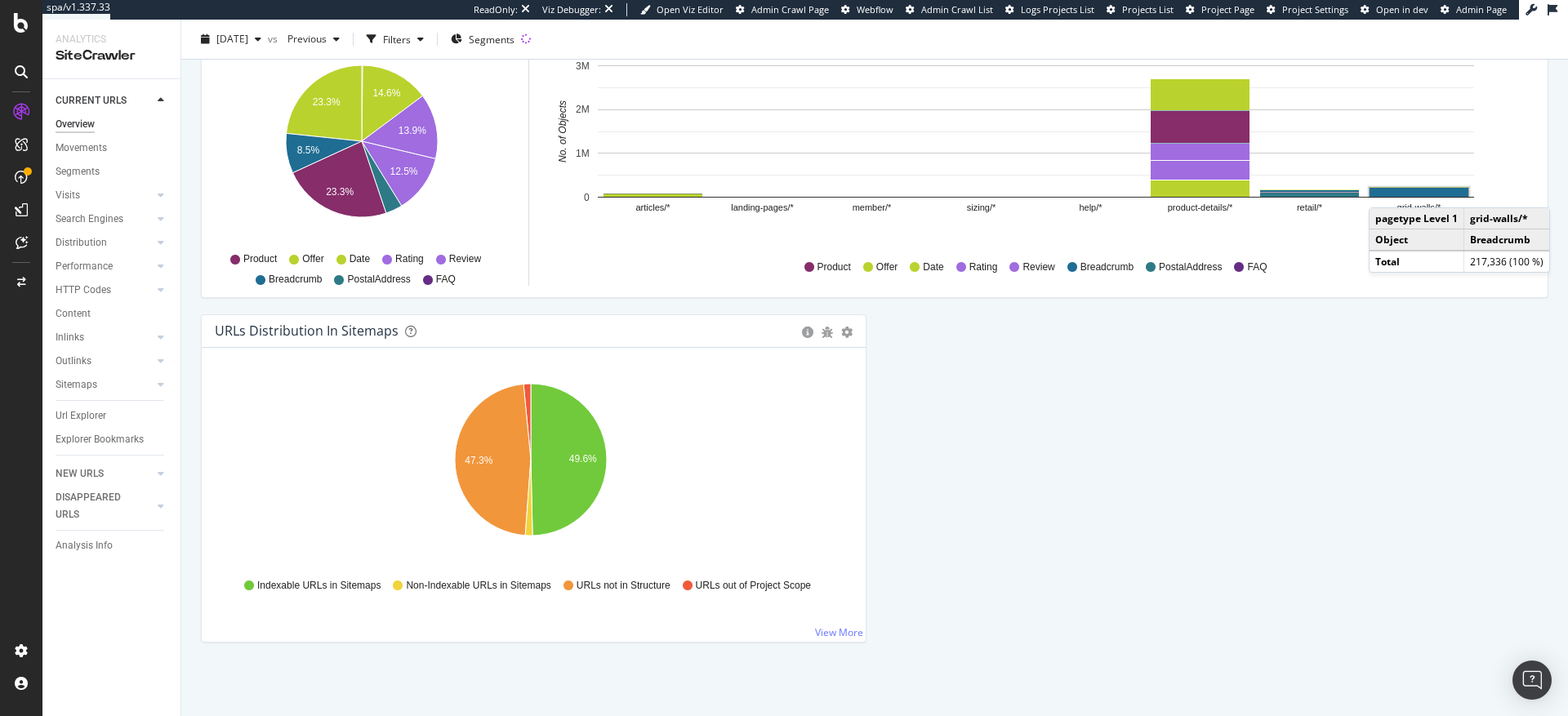
click at [1386, 191] on rect "A chart." at bounding box center [1419, 193] width 98 height 9
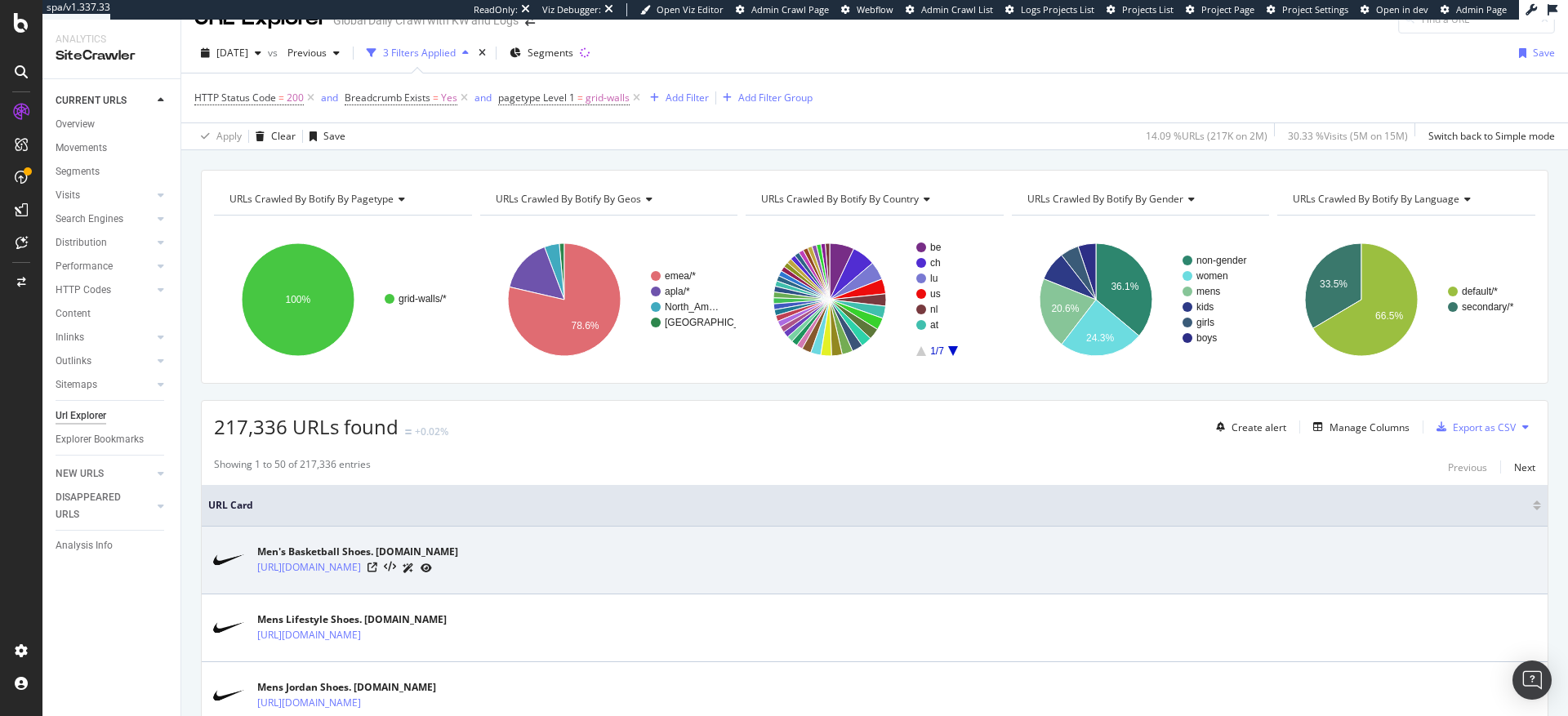
scroll to position [131, 0]
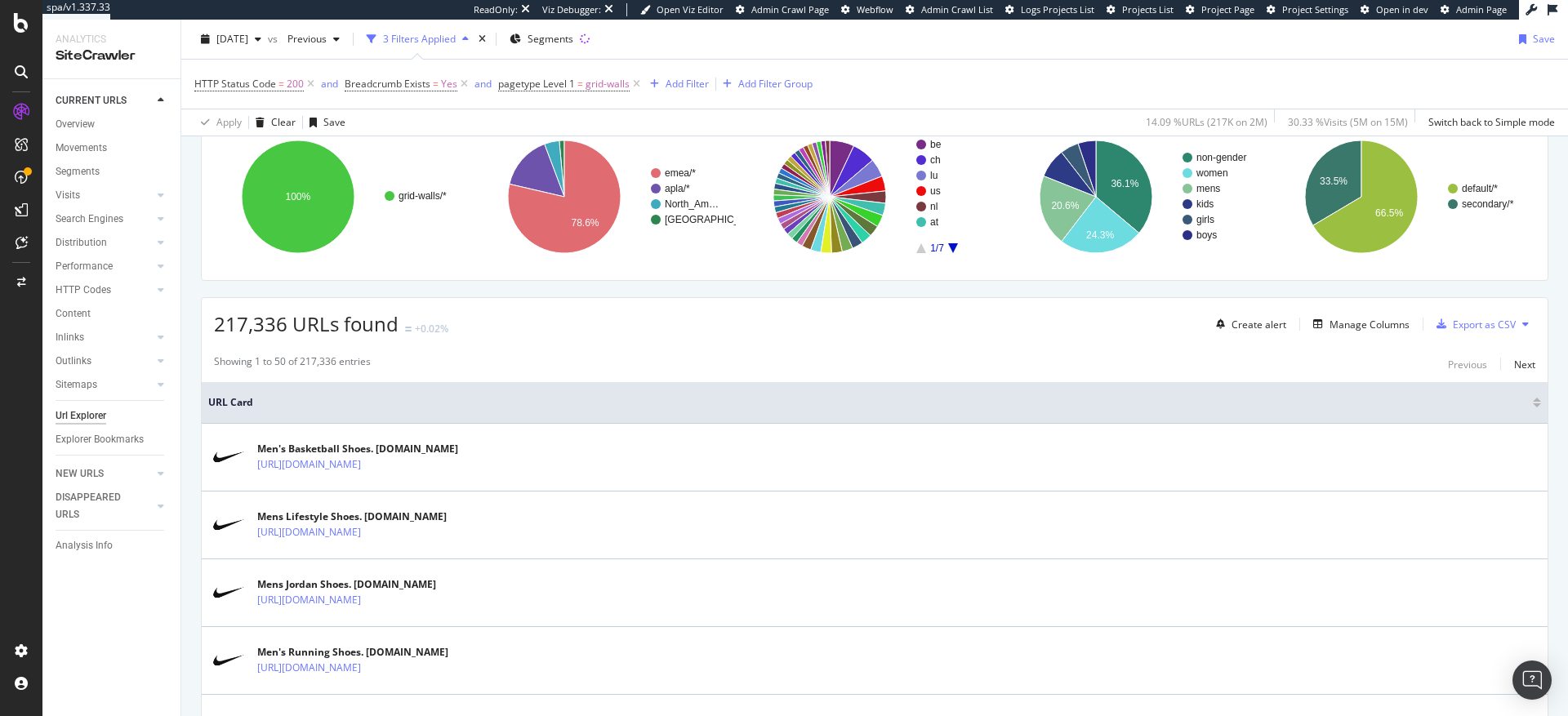
click at [1533, 406] on div at bounding box center [1537, 405] width 8 height 4
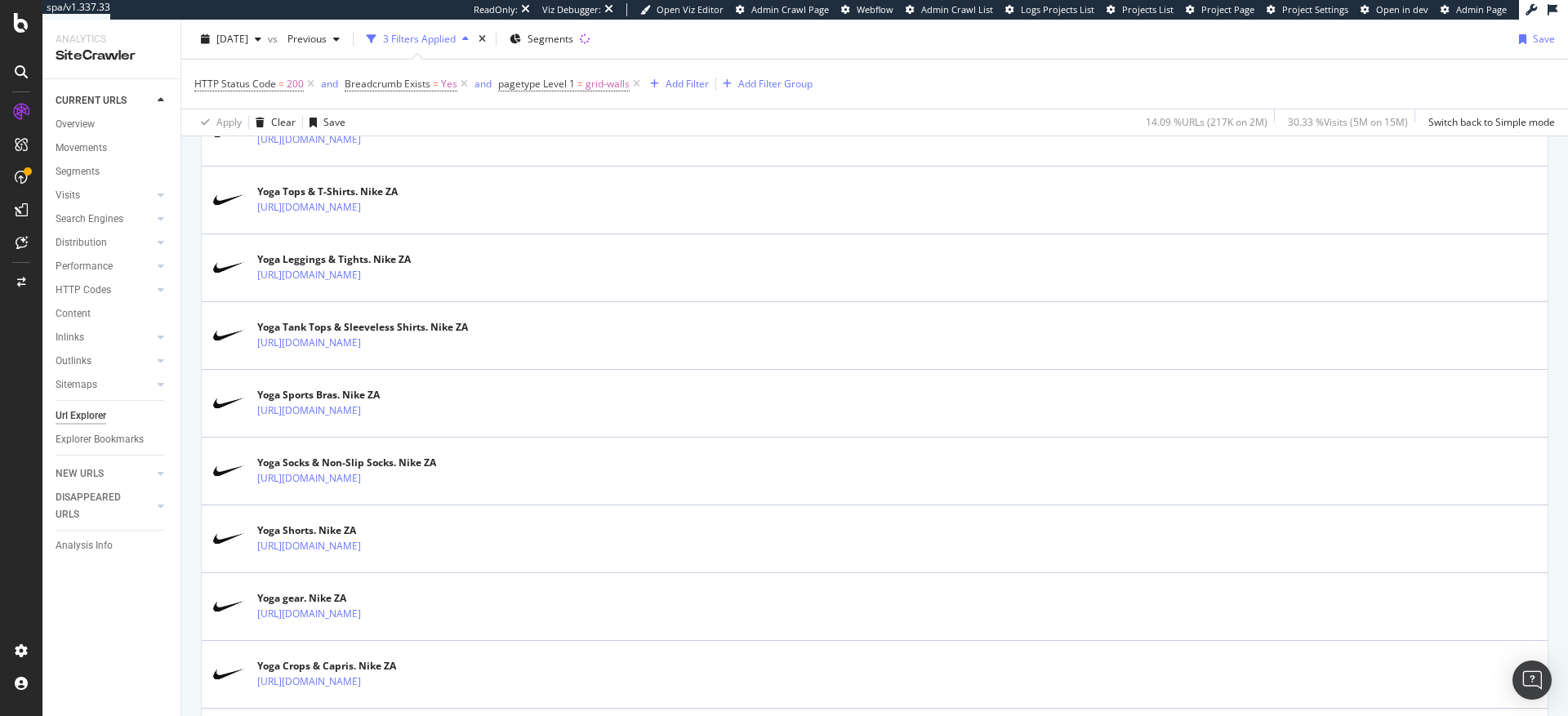
scroll to position [1390, 0]
